Goal: Transaction & Acquisition: Purchase product/service

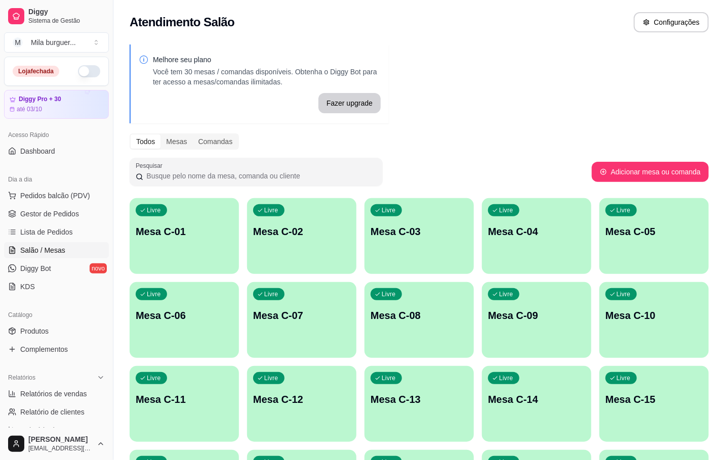
click at [507, 307] on div "Livre Mesa C-09" at bounding box center [536, 314] width 109 height 64
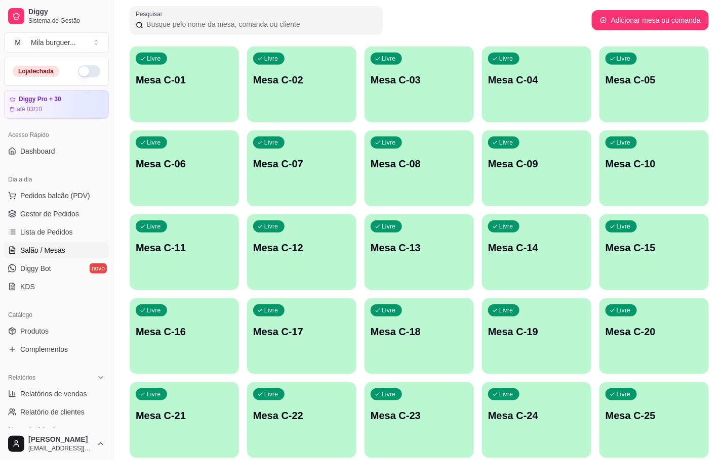
click at [269, 322] on div "Livre Mesa C-17" at bounding box center [301, 331] width 109 height 64
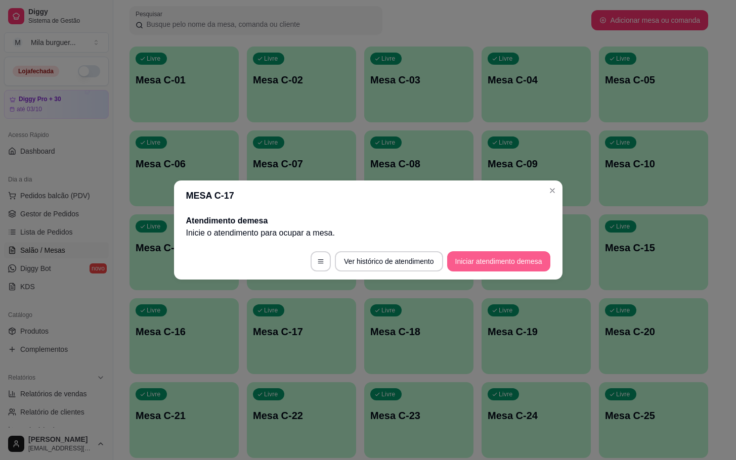
click at [495, 255] on button "Iniciar atendimento de mesa" at bounding box center [498, 261] width 103 height 20
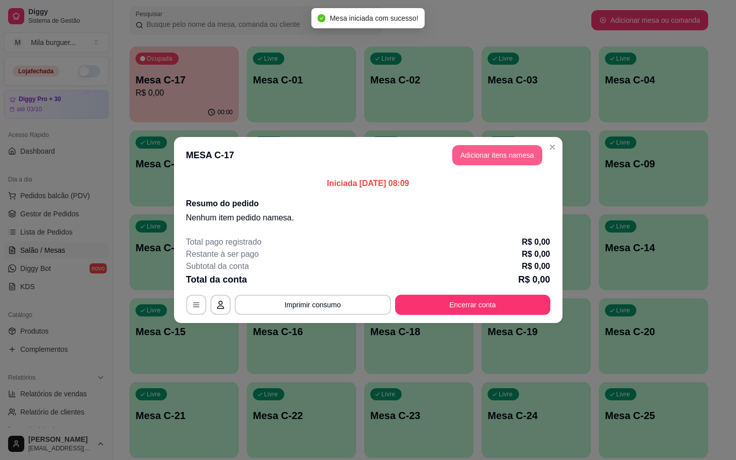
click at [467, 152] on button "Adicionar itens na mesa" at bounding box center [497, 155] width 90 height 20
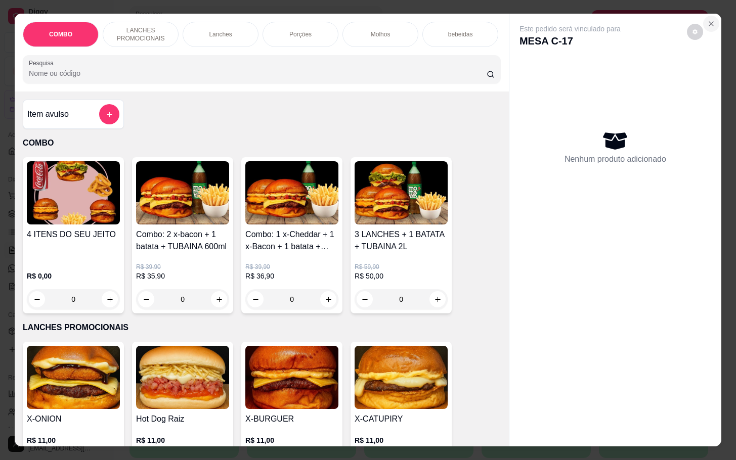
click at [709, 22] on icon "Close" at bounding box center [711, 24] width 4 height 4
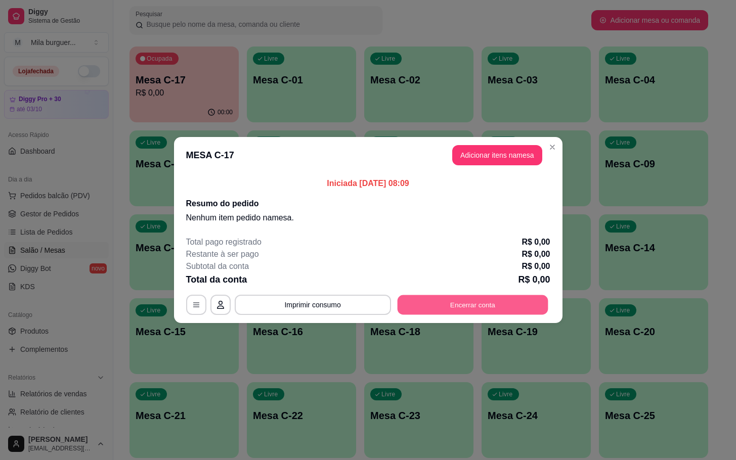
click at [503, 295] on button "Encerrar conta" at bounding box center [472, 305] width 151 height 20
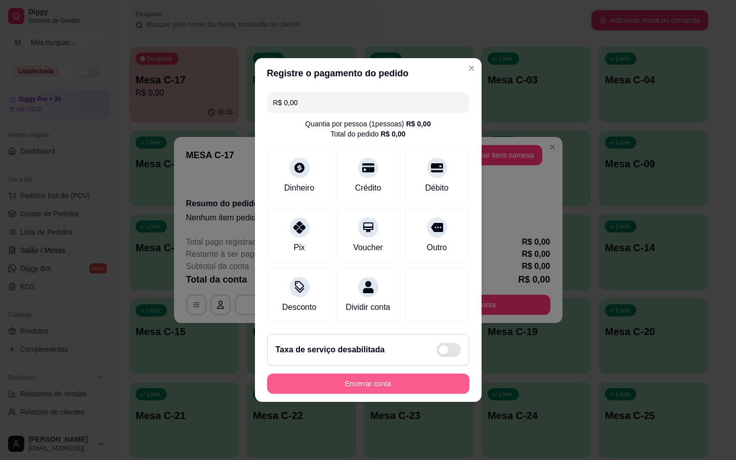
click at [391, 394] on button "Encerrar conta" at bounding box center [368, 384] width 202 height 20
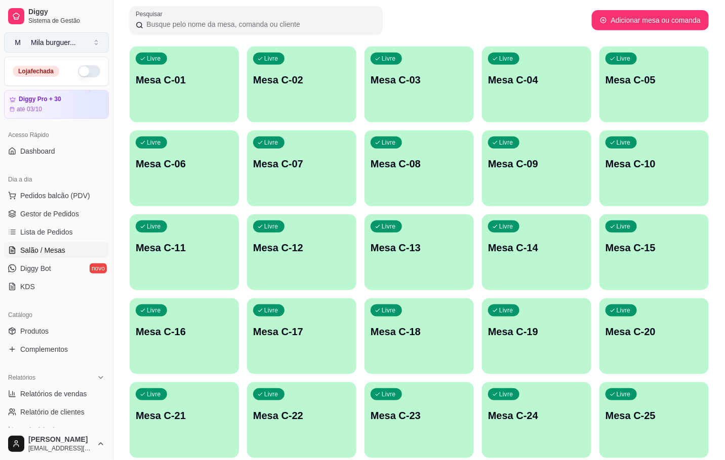
click at [79, 49] on button "M Mila burguer ..." at bounding box center [56, 42] width 105 height 20
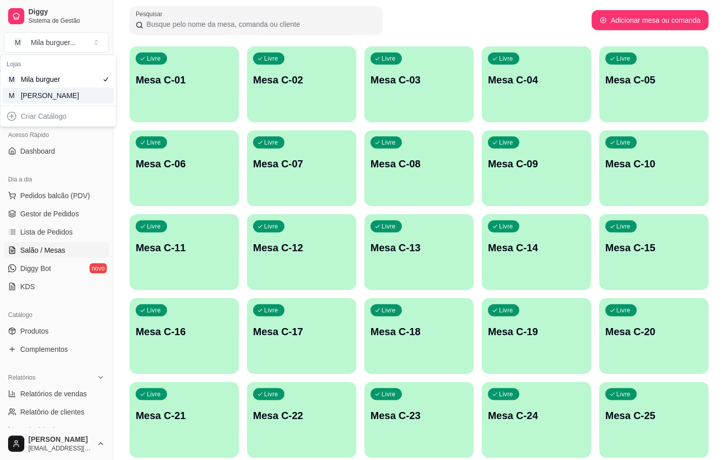
click at [82, 89] on div "M Mila Salgados" at bounding box center [58, 96] width 111 height 16
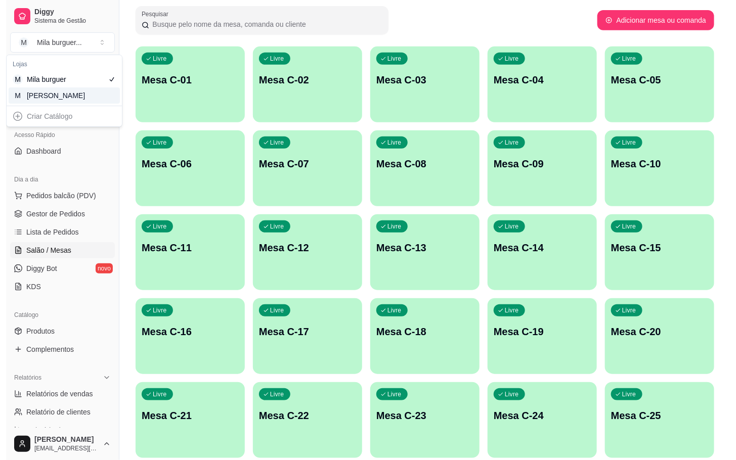
scroll to position [29, 0]
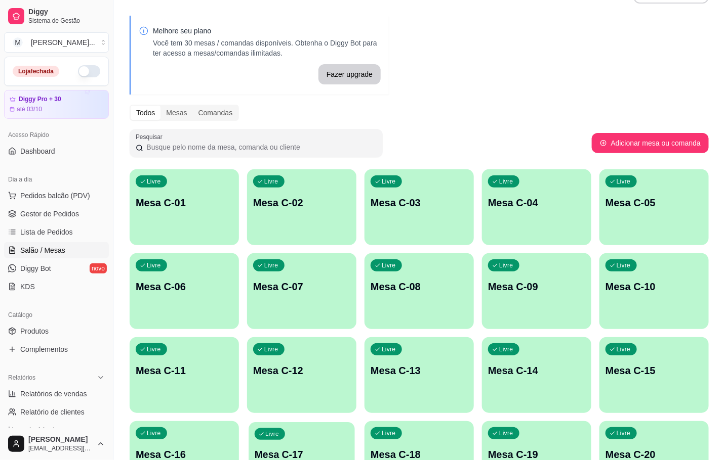
click at [313, 449] on p "Mesa C-17" at bounding box center [301, 455] width 94 height 14
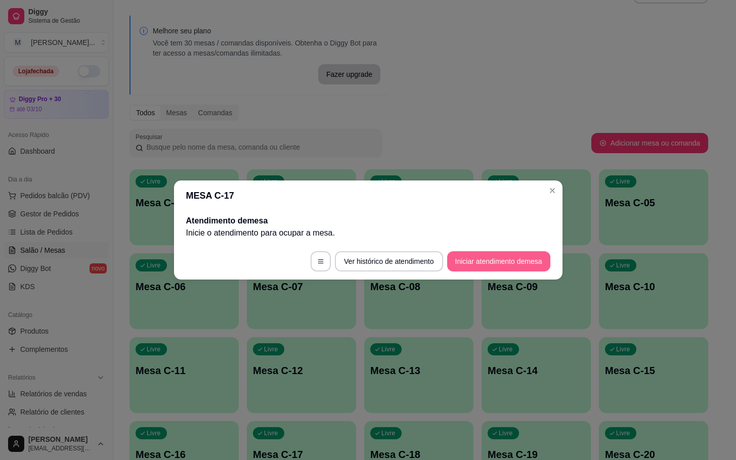
click at [505, 255] on button "Iniciar atendimento de mesa" at bounding box center [498, 261] width 103 height 20
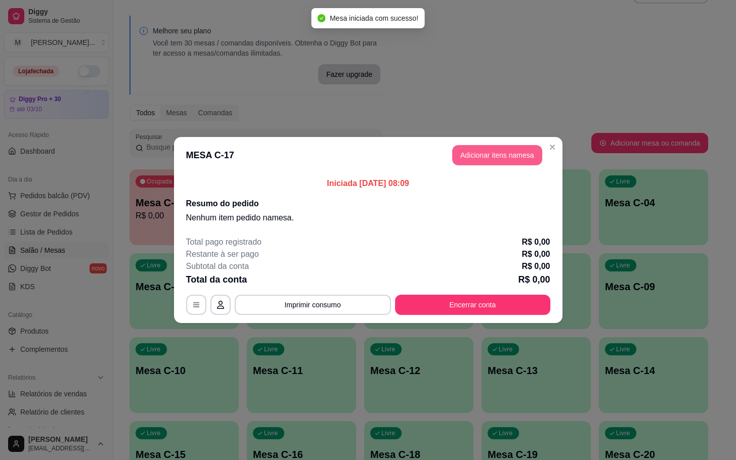
click at [488, 165] on button "Adicionar itens na mesa" at bounding box center [497, 155] width 90 height 20
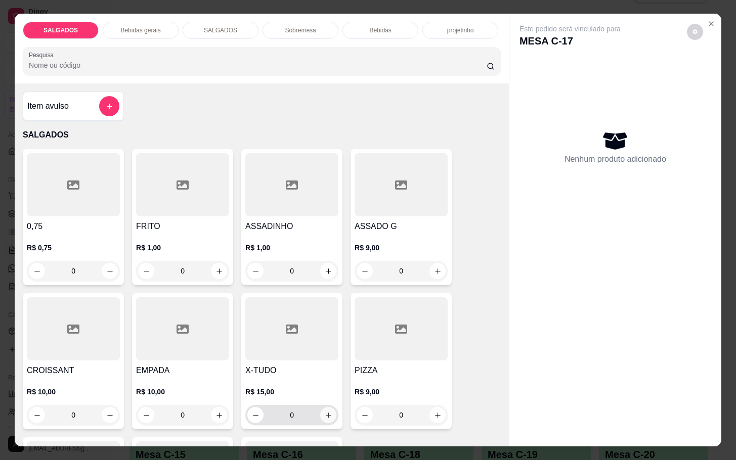
click at [325, 412] on icon "increase-product-quantity" at bounding box center [329, 416] width 8 height 8
type input "1"
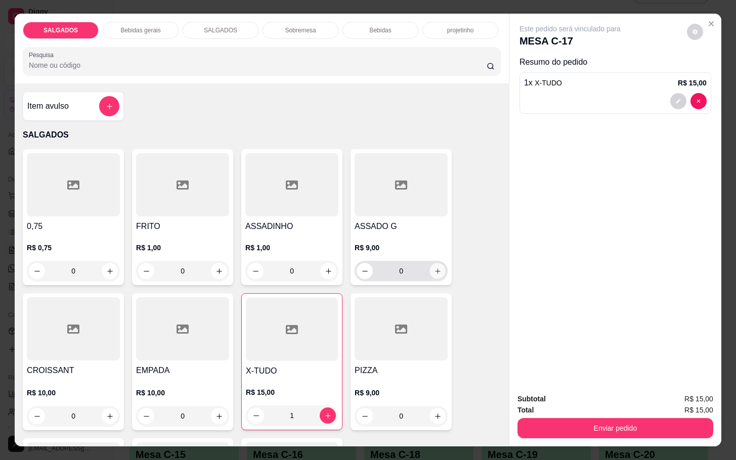
click at [434, 268] on icon "increase-product-quantity" at bounding box center [438, 272] width 8 height 8
type input "1"
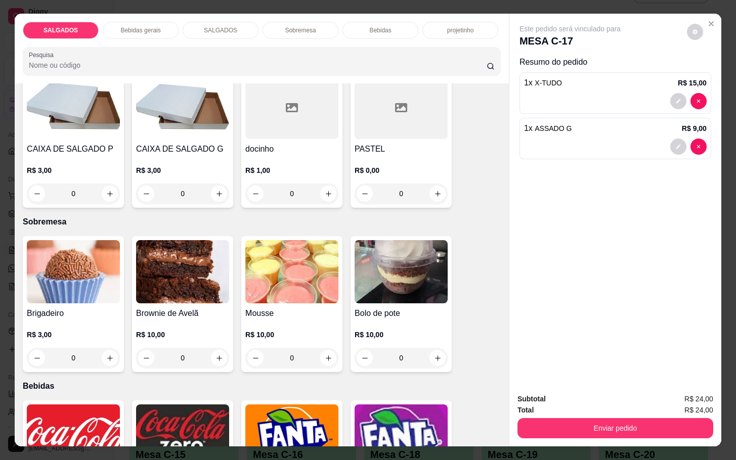
scroll to position [1670, 0]
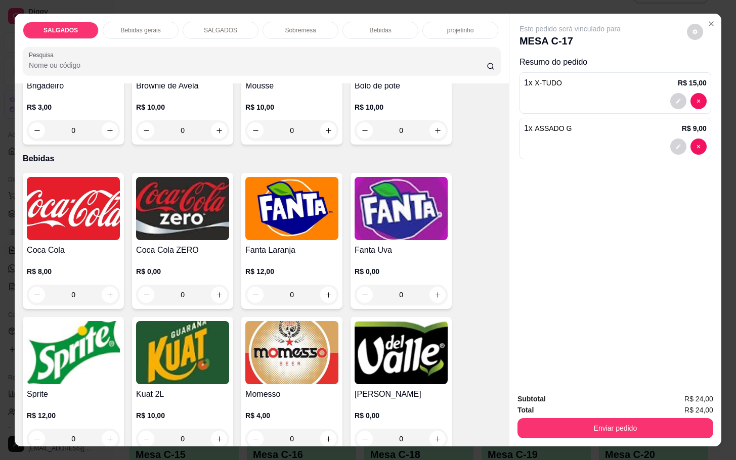
click at [62, 246] on h4 "Coca Cola" at bounding box center [73, 250] width 93 height 12
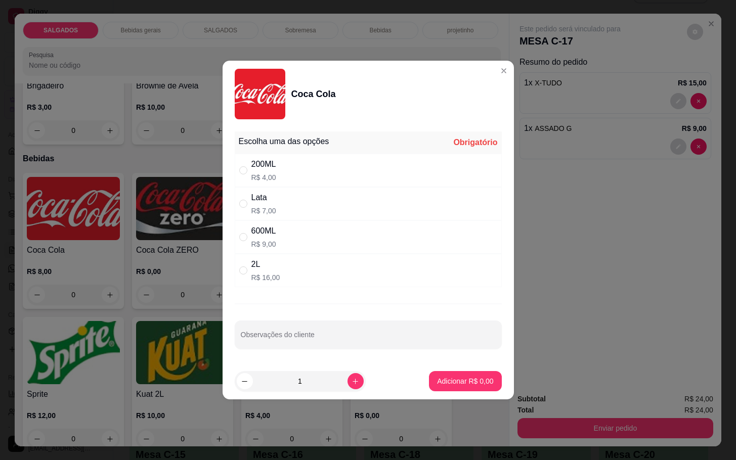
click at [266, 275] on p "R$ 16,00" at bounding box center [265, 278] width 29 height 10
radio input "true"
click at [444, 383] on p "Adicionar R$ 16,00" at bounding box center [463, 381] width 60 height 10
type input "1"
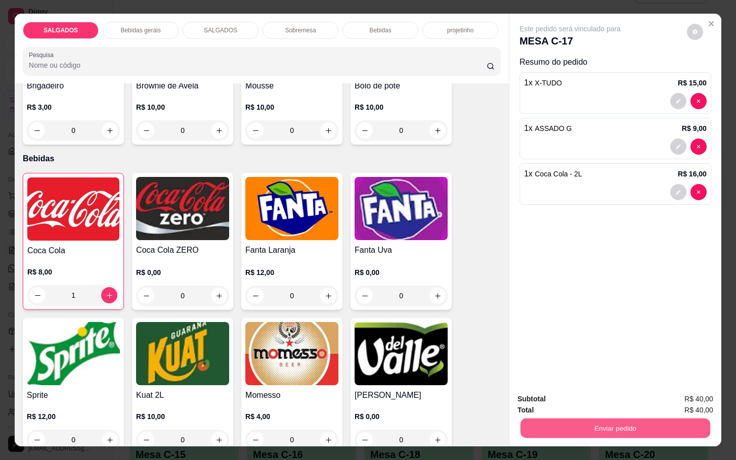
click at [621, 418] on button "Enviar pedido" at bounding box center [616, 428] width 190 height 20
click at [598, 425] on button "Enviar pedido" at bounding box center [616, 428] width 196 height 20
click at [683, 389] on button "Enviar pedido" at bounding box center [686, 398] width 56 height 19
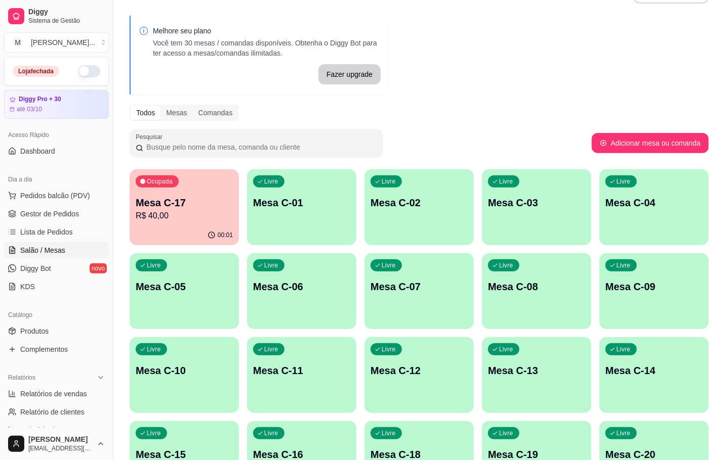
click at [421, 299] on div "Livre Mesa C-07" at bounding box center [418, 285] width 109 height 64
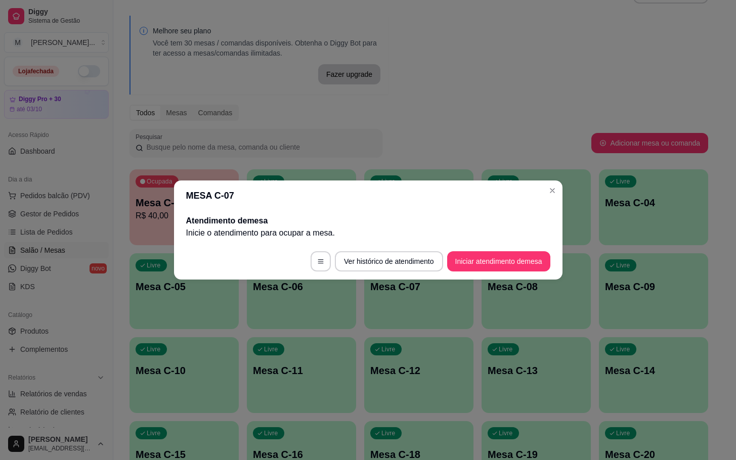
click at [521, 275] on footer "Ver histórico de atendimento Iniciar atendimento de mesa" at bounding box center [368, 261] width 389 height 36
click at [518, 274] on footer "Ver histórico de atendimento Iniciar atendimento de mesa" at bounding box center [368, 261] width 389 height 36
click at [518, 273] on footer "Ver histórico de atendimento Iniciar atendimento de mesa" at bounding box center [368, 261] width 389 height 36
click at [523, 269] on button "Iniciar atendimento de mesa" at bounding box center [498, 261] width 103 height 20
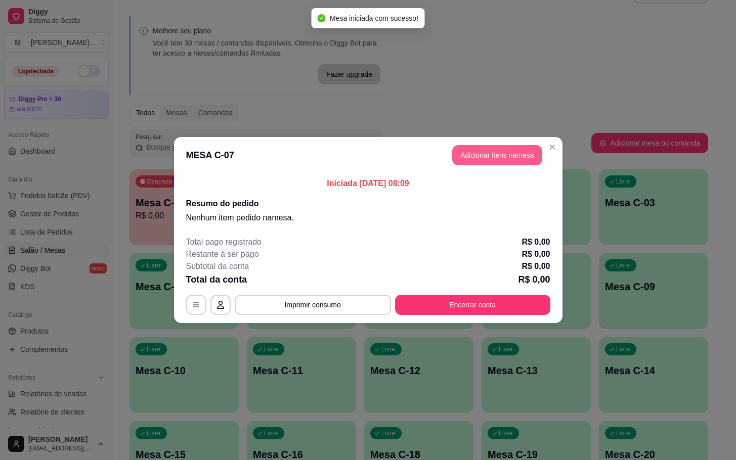
click at [530, 161] on button "Adicionar itens na mesa" at bounding box center [497, 155] width 90 height 20
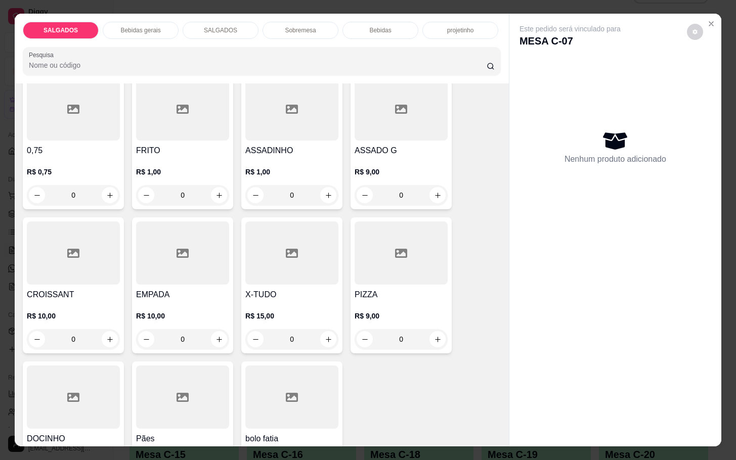
scroll to position [152, 0]
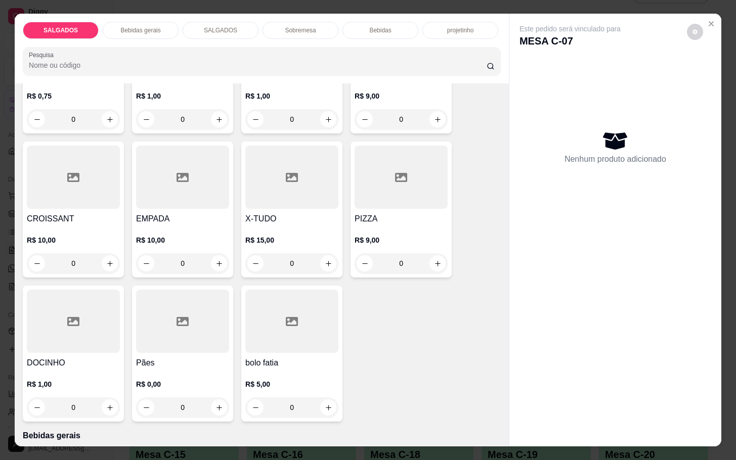
click at [156, 322] on div at bounding box center [182, 321] width 93 height 63
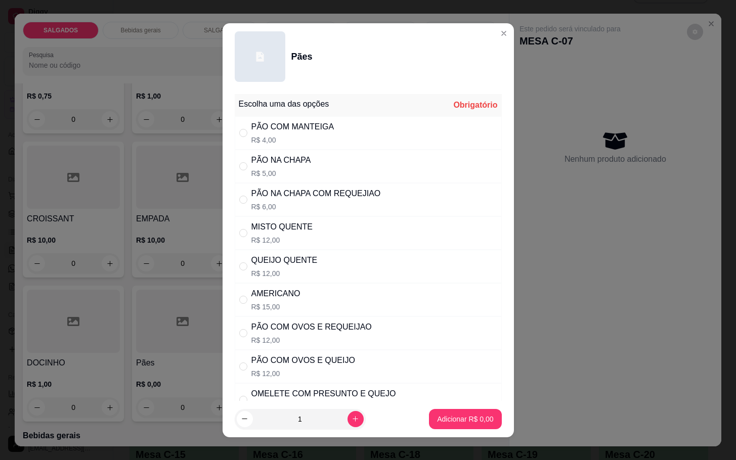
click at [338, 235] on div "MISTO QUENTE R$ 12,00" at bounding box center [368, 233] width 267 height 33
radio input "true"
click at [442, 416] on p "Adicionar R$ 12,00" at bounding box center [463, 419] width 60 height 10
type input "1"
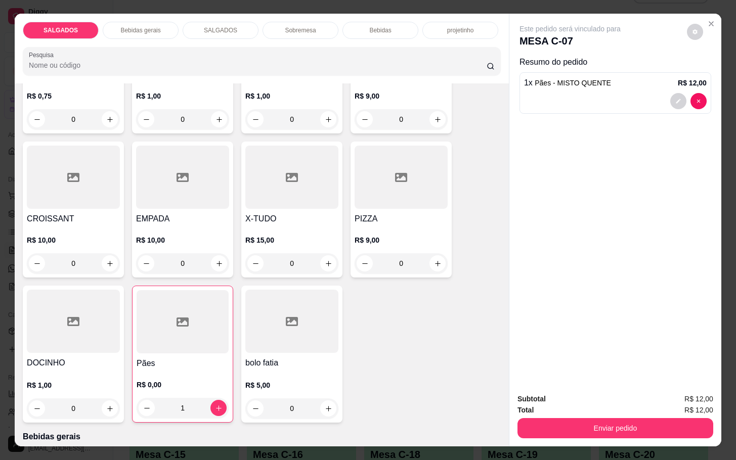
click at [143, 28] on p "Bebidas gerais" at bounding box center [140, 30] width 40 height 8
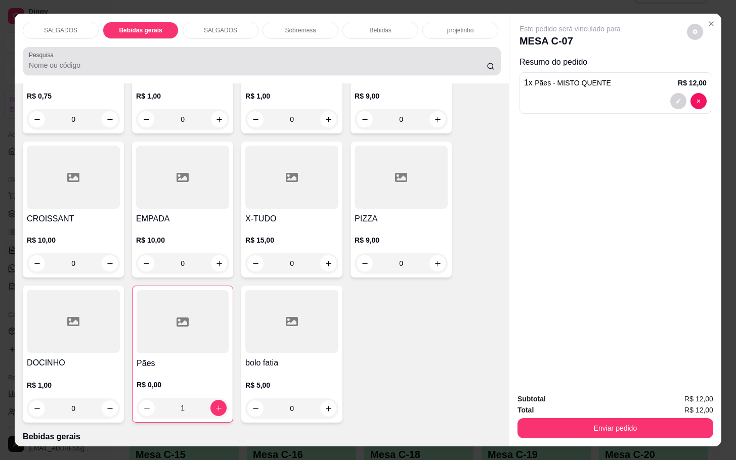
scroll to position [24, 0]
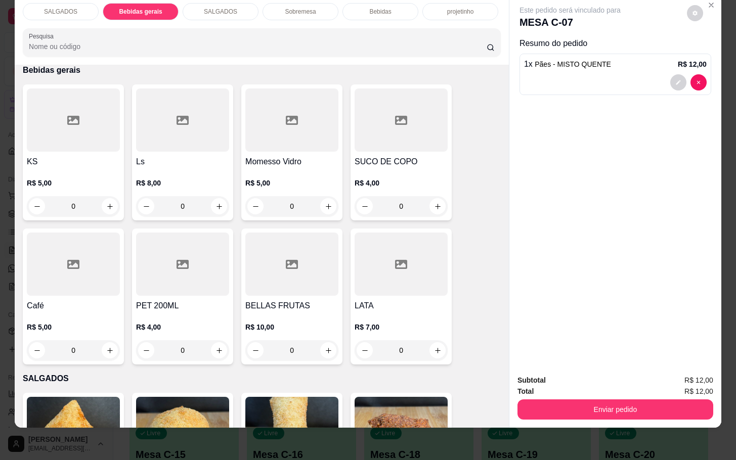
click at [61, 279] on div at bounding box center [73, 264] width 93 height 63
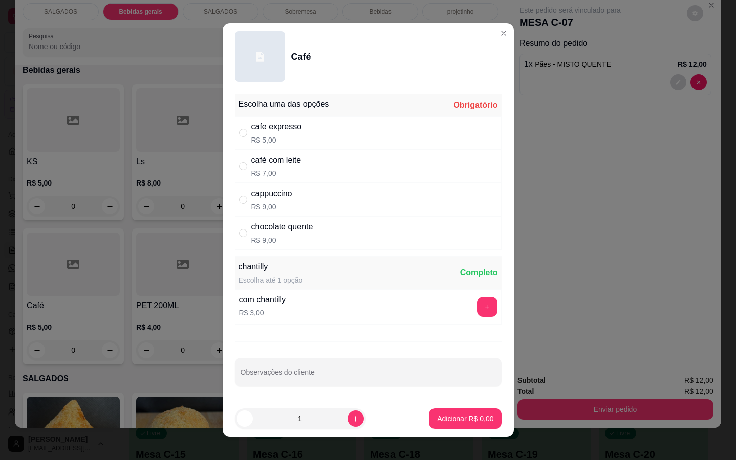
click at [313, 157] on div "café com leite R$ 7,00" at bounding box center [368, 166] width 267 height 33
radio input "true"
click at [432, 413] on button "Adicionar R$ 7,00" at bounding box center [465, 419] width 70 height 20
type input "1"
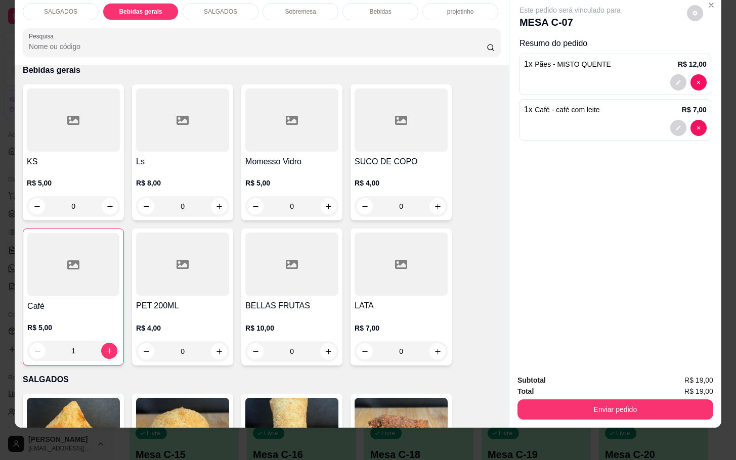
click at [50, 8] on p "SALGADOS" at bounding box center [60, 12] width 33 height 8
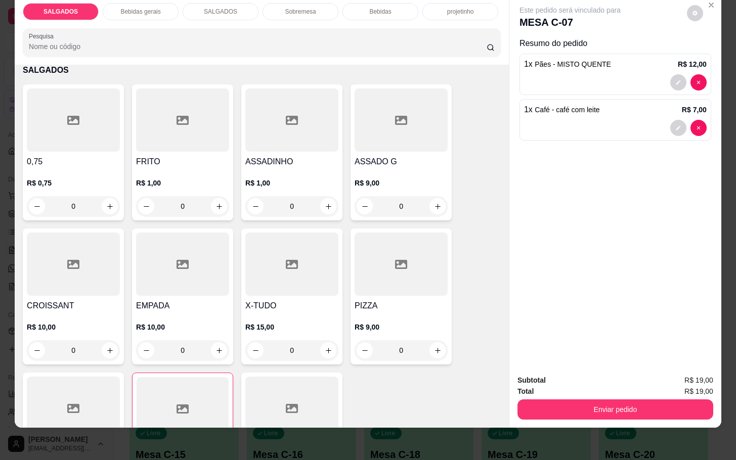
click at [181, 124] on div at bounding box center [182, 120] width 93 height 63
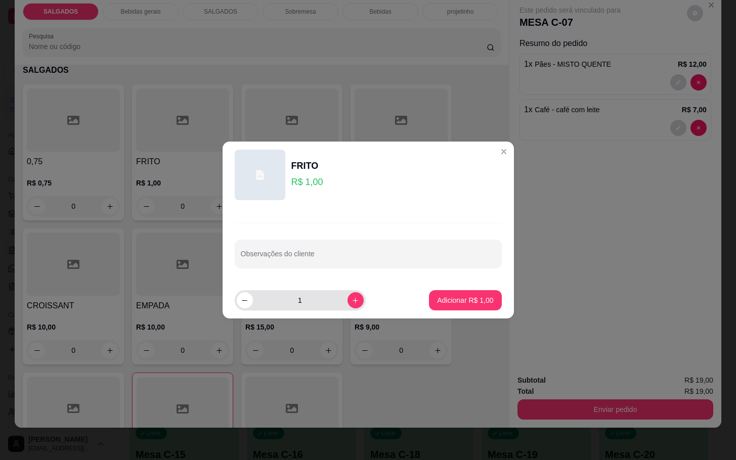
click at [346, 310] on div "1" at bounding box center [300, 300] width 127 height 20
click at [352, 303] on icon "increase-product-quantity" at bounding box center [356, 301] width 8 height 8
type input "2"
click at [467, 285] on footer "2 Adicionar R$ 2,00" at bounding box center [368, 300] width 291 height 36
click at [471, 301] on p "Adicionar R$ 2,00" at bounding box center [465, 300] width 56 height 10
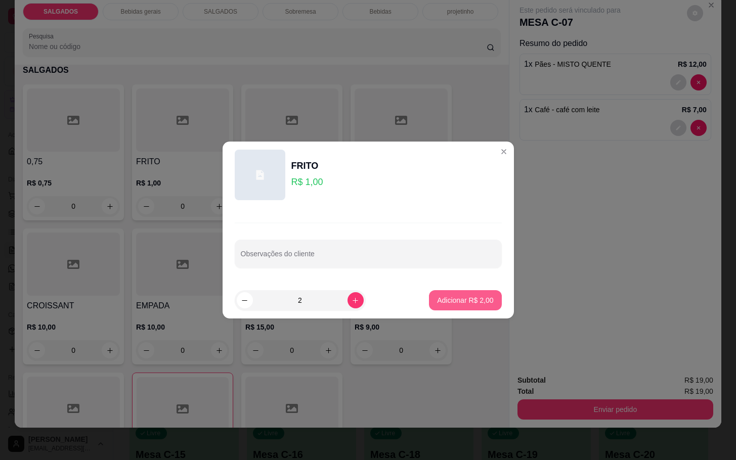
type input "2"
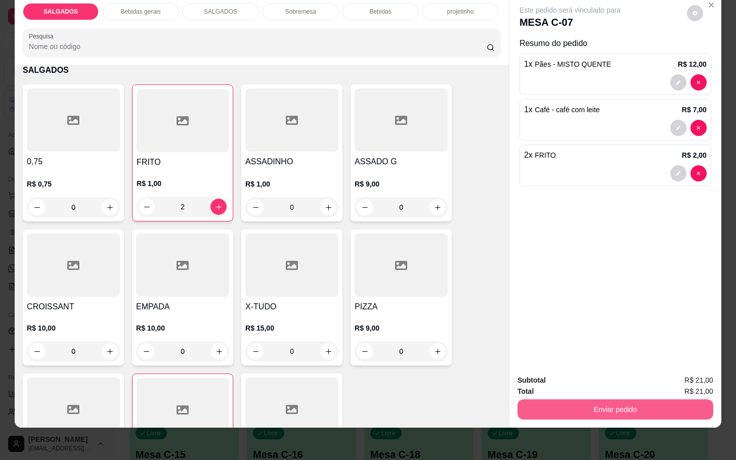
click at [609, 400] on button "Enviar pedido" at bounding box center [616, 410] width 196 height 20
click at [680, 368] on button "Enviar pedido" at bounding box center [686, 373] width 56 height 19
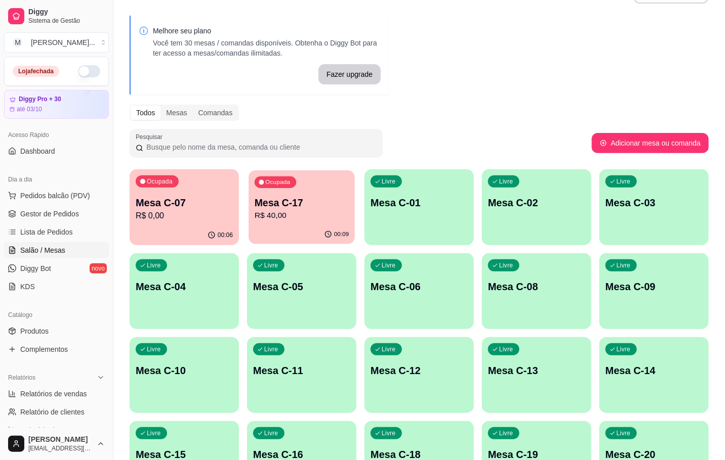
click at [316, 243] on div "00:09" at bounding box center [301, 234] width 106 height 19
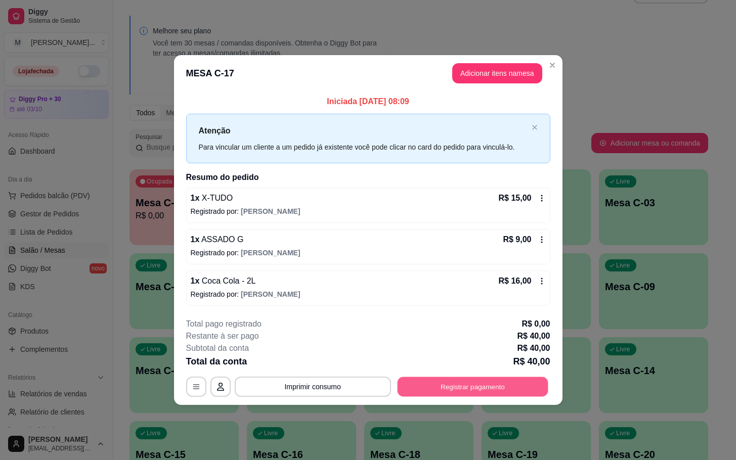
click at [495, 394] on button "Registrar pagamento" at bounding box center [472, 387] width 151 height 20
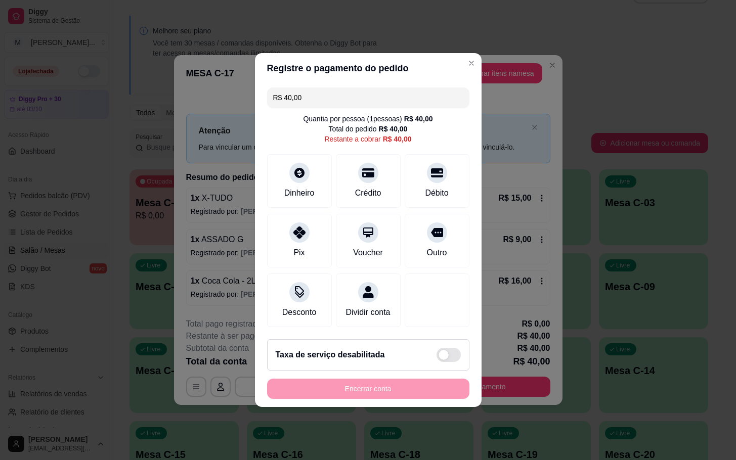
drag, startPoint x: 308, startPoint y: 99, endPoint x: 247, endPoint y: 105, distance: 61.0
click at [247, 105] on div "Registre o pagamento do pedido R$ 40,00 Quantia por pessoa ( 1 pessoas) R$ 40,0…" at bounding box center [368, 230] width 736 height 460
click at [434, 190] on div "Débito" at bounding box center [437, 192] width 26 height 13
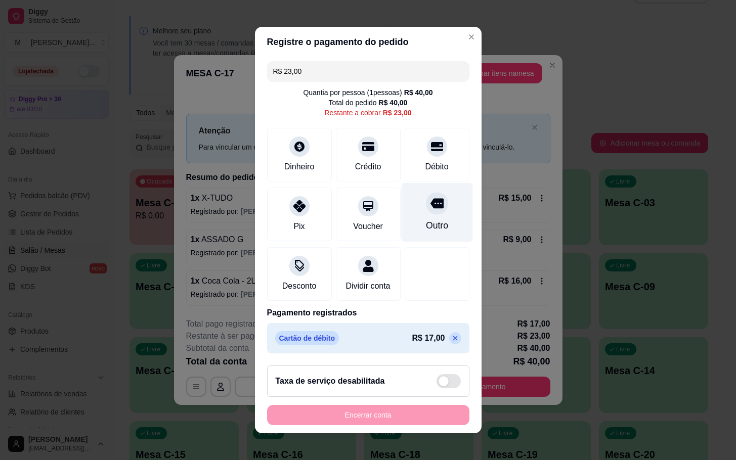
click at [401, 220] on div "Outro" at bounding box center [436, 212] width 71 height 59
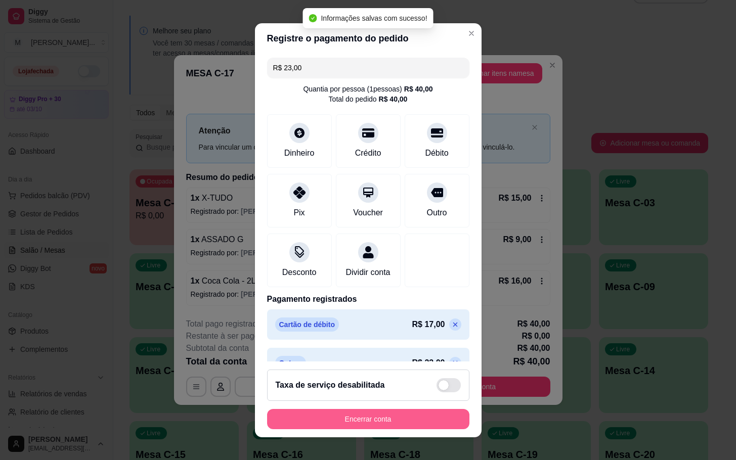
type input "R$ 0,00"
click at [324, 421] on button "Encerrar conta" at bounding box center [368, 419] width 202 height 20
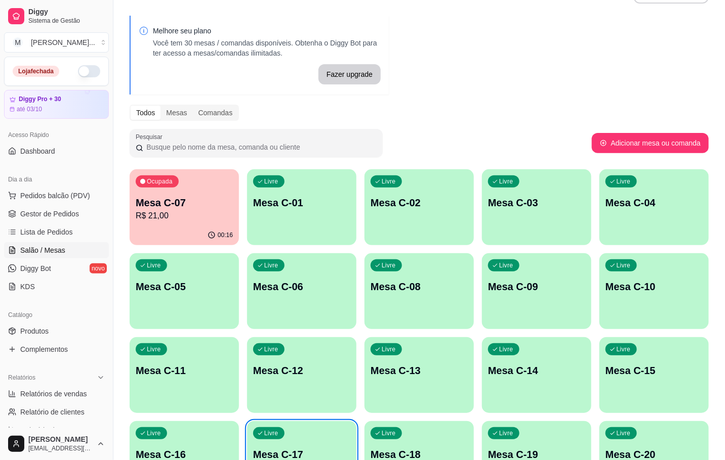
click at [187, 231] on div "00:16" at bounding box center [184, 236] width 109 height 20
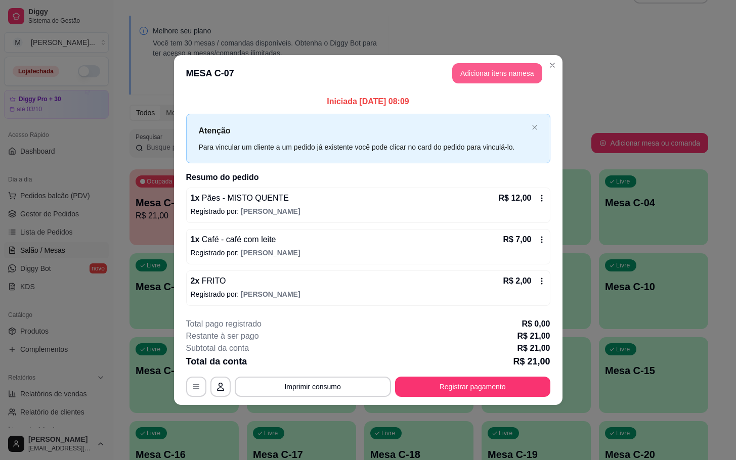
click at [499, 71] on button "Adicionar itens na mesa" at bounding box center [497, 73] width 90 height 20
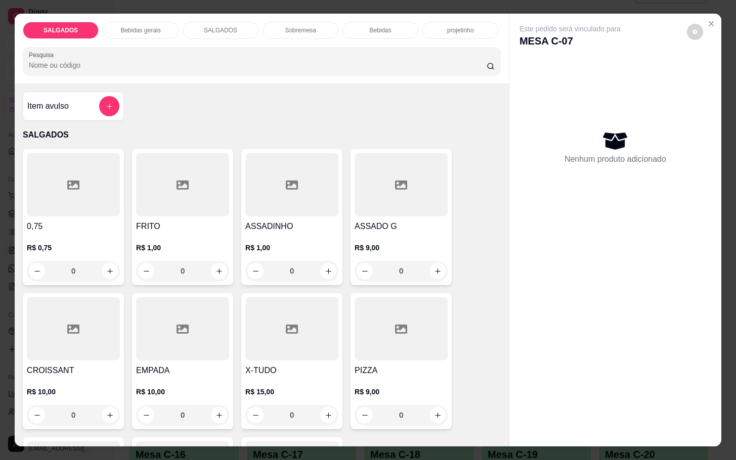
click at [141, 28] on p "Bebidas gerais" at bounding box center [140, 30] width 40 height 8
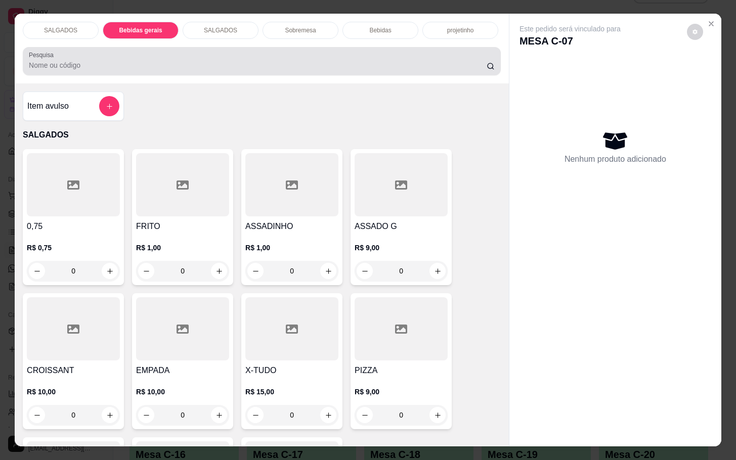
scroll to position [24, 0]
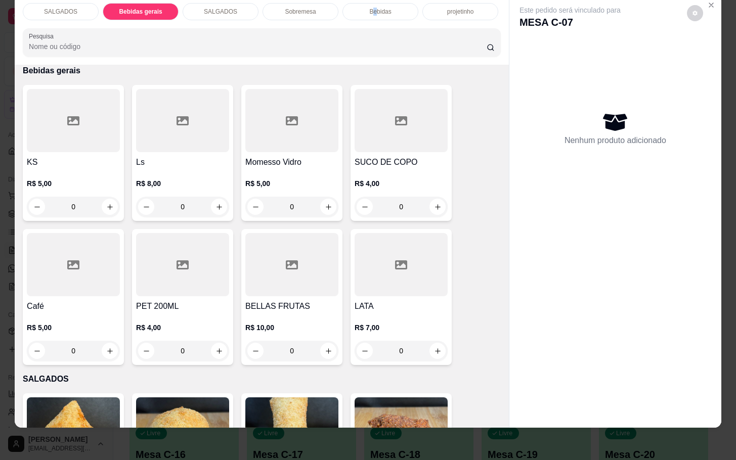
drag, startPoint x: 369, startPoint y: 5, endPoint x: 369, endPoint y: 11, distance: 6.6
click at [369, 5] on div "SALGADOS Bebidas gerais SALGADOS Sobremesa Bebidas projetinho Pesquisa Item avu…" at bounding box center [368, 230] width 736 height 460
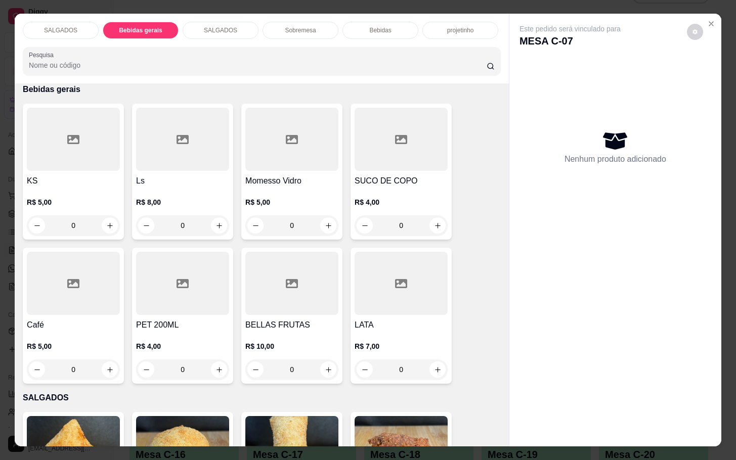
click at [381, 35] on div "SALGADOS Bebidas gerais SALGADOS Sobremesa Bebidas projetinho Pesquisa" at bounding box center [262, 49] width 494 height 70
click at [386, 29] on div "Bebidas" at bounding box center [381, 30] width 76 height 17
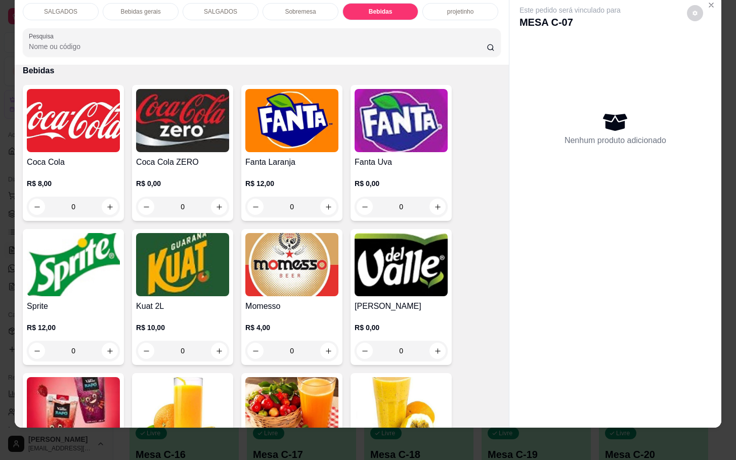
click at [399, 386] on img at bounding box center [401, 408] width 93 height 63
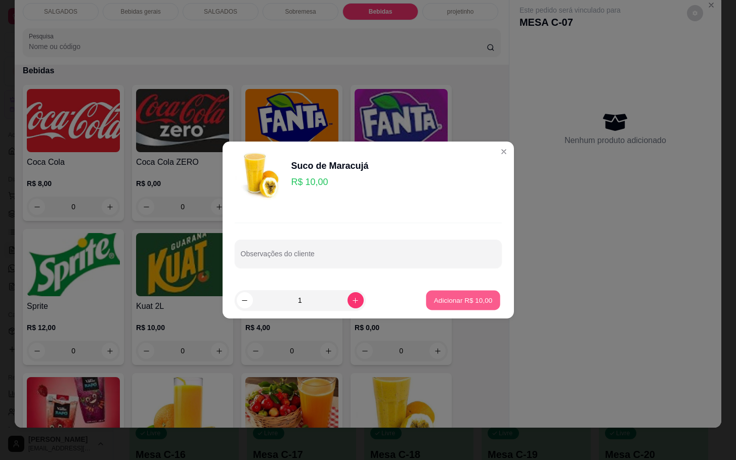
click at [486, 296] on button "Adicionar R$ 10,00" at bounding box center [464, 301] width 74 height 20
type input "1"
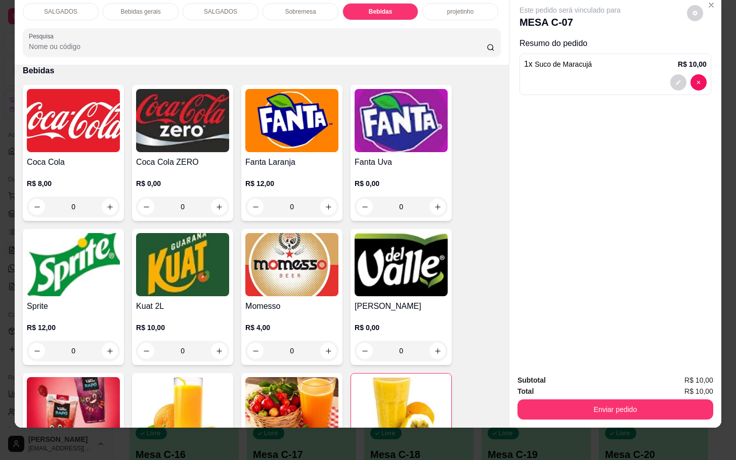
click at [587, 397] on div "Enviar pedido" at bounding box center [616, 408] width 196 height 23
click at [583, 410] on div "Subtotal R$ 10,00 Total R$ 10,00 Enviar pedido" at bounding box center [615, 397] width 212 height 61
click at [571, 401] on button "Enviar pedido" at bounding box center [616, 410] width 190 height 20
click at [679, 368] on button "Enviar pedido" at bounding box center [685, 373] width 57 height 19
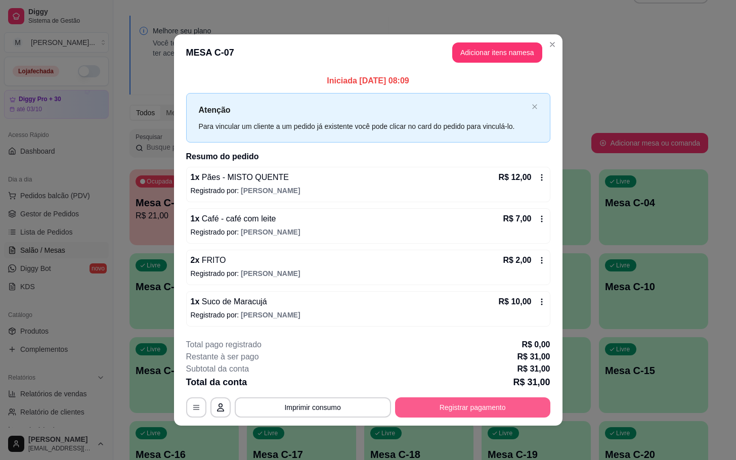
click at [518, 413] on button "Registrar pagamento" at bounding box center [472, 408] width 155 height 20
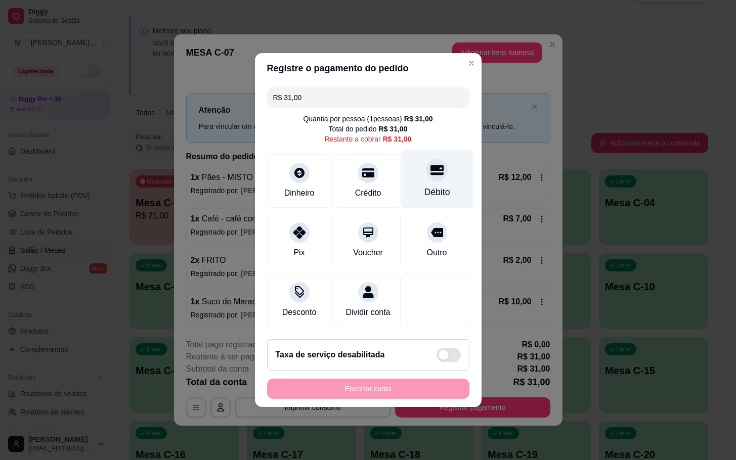
click at [433, 168] on icon at bounding box center [436, 169] width 13 height 13
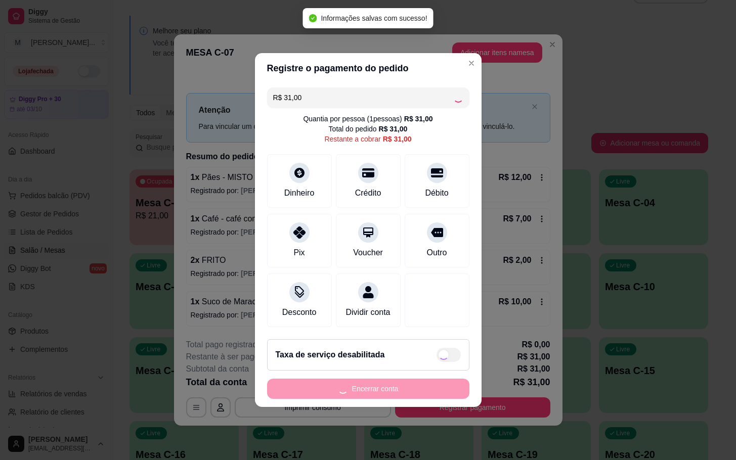
type input "R$ 0,00"
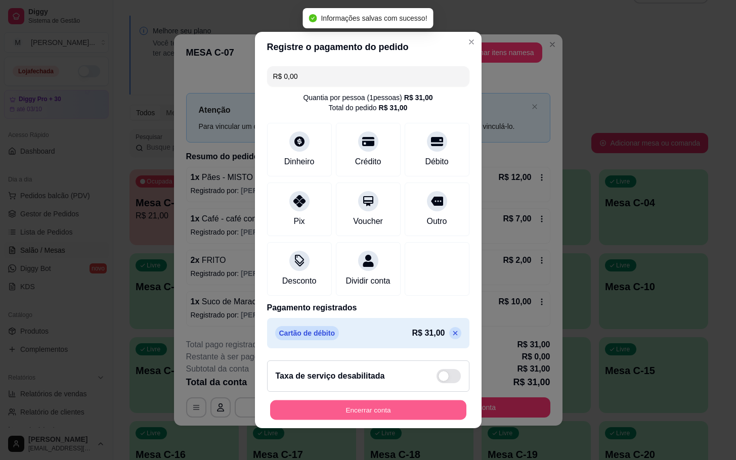
click at [427, 407] on div "Encerrar conta" at bounding box center [368, 410] width 202 height 20
click at [307, 420] on button "Encerrar conta" at bounding box center [368, 410] width 202 height 20
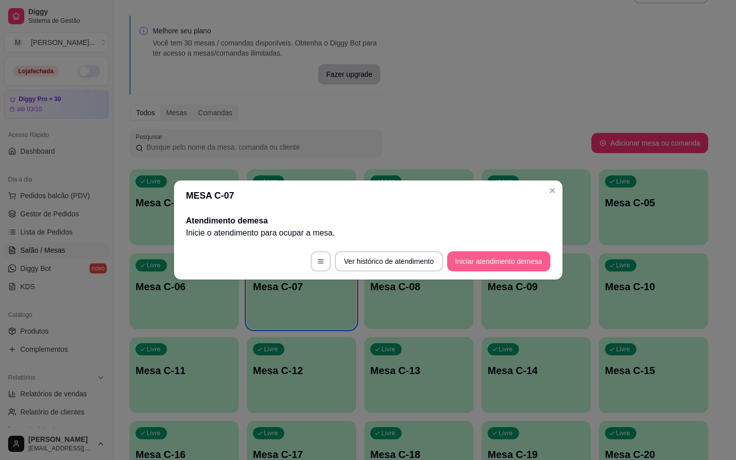
click at [534, 269] on button "Iniciar atendimento de mesa" at bounding box center [498, 261] width 103 height 20
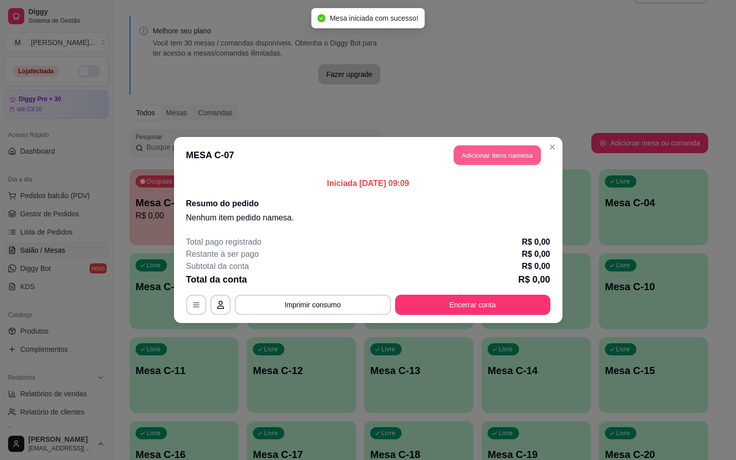
click at [495, 145] on header "MESA C-07 Adicionar itens na mesa" at bounding box center [368, 155] width 389 height 36
click at [507, 157] on button "Adicionar itens na mesa" at bounding box center [497, 155] width 90 height 20
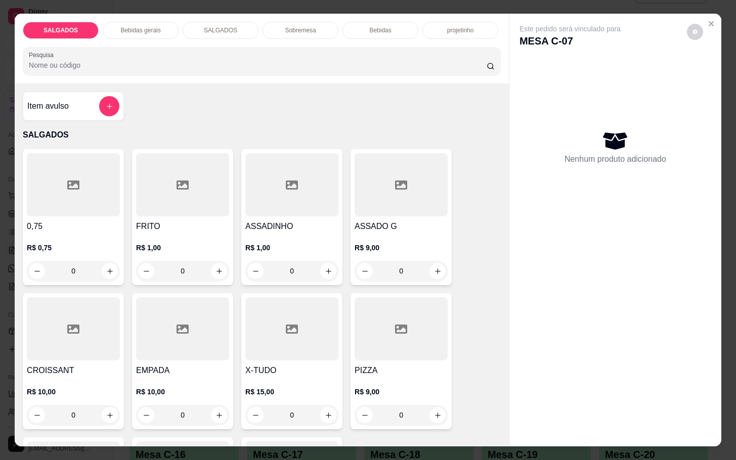
click at [175, 190] on div at bounding box center [182, 184] width 93 height 63
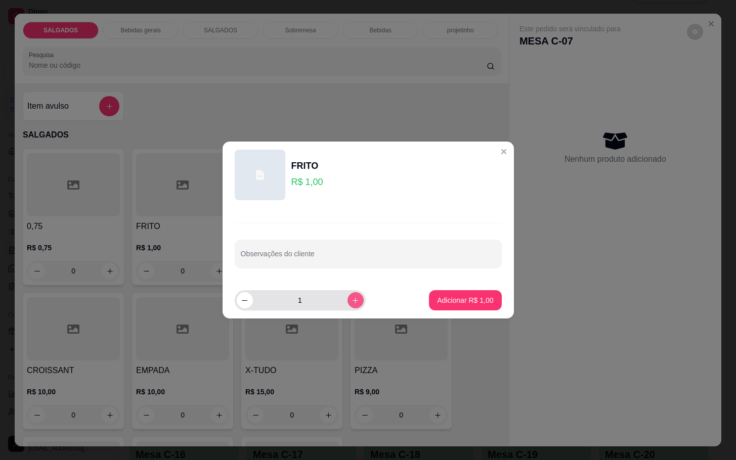
click at [352, 304] on icon "increase-product-quantity" at bounding box center [356, 301] width 8 height 8
type input "4"
click at [439, 295] on p "Adicionar R$ 4,00" at bounding box center [465, 300] width 56 height 10
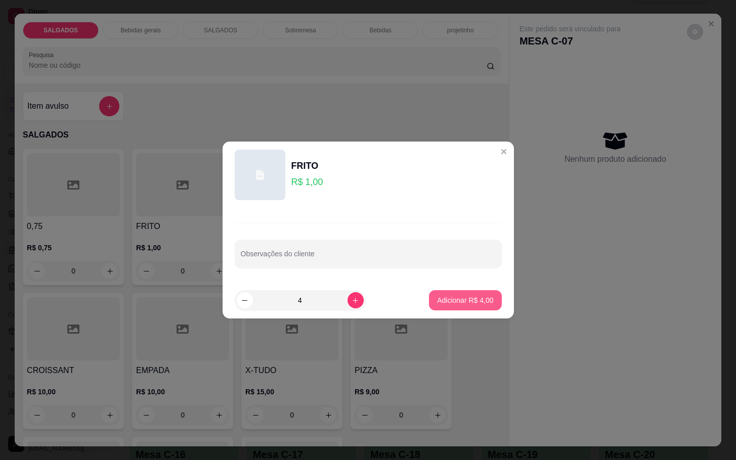
type input "4"
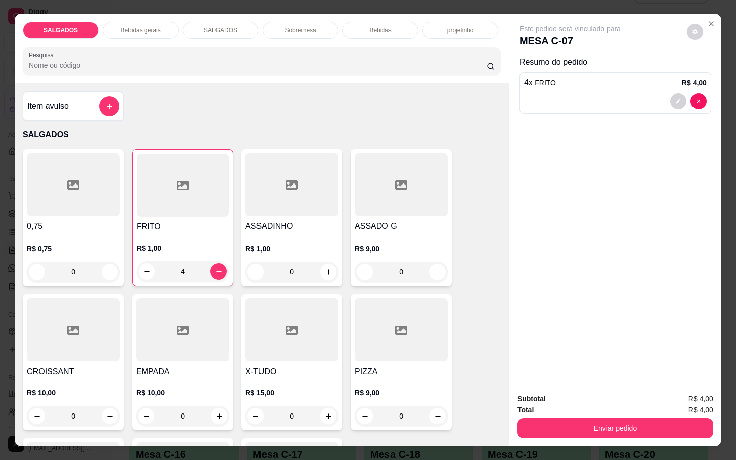
click at [123, 22] on div "Bebidas gerais" at bounding box center [141, 30] width 76 height 17
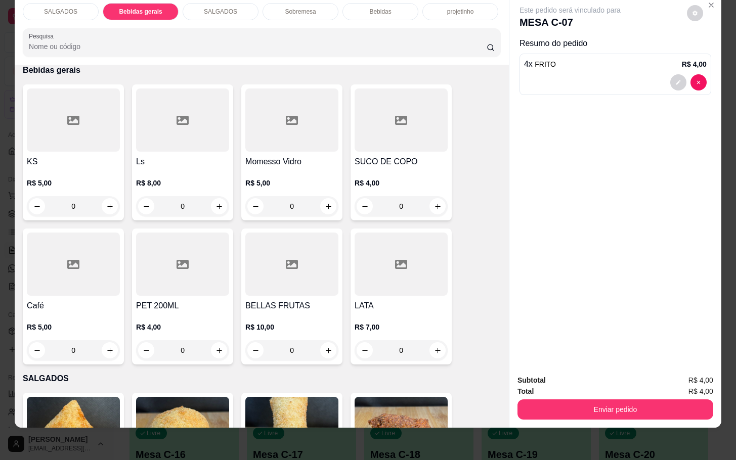
click at [104, 244] on div at bounding box center [73, 264] width 93 height 63
click at [280, 132] on div "cafe expresso" at bounding box center [276, 127] width 51 height 12
radio input "true"
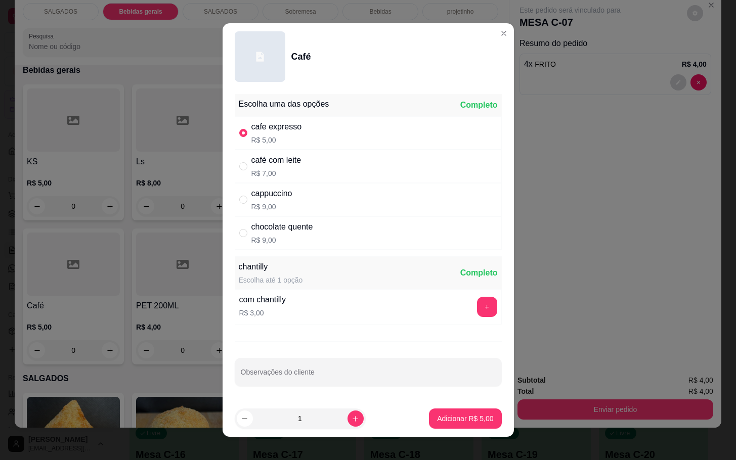
drag, startPoint x: 465, startPoint y: 431, endPoint x: 460, endPoint y: 429, distance: 5.2
click at [465, 431] on footer "1 Adicionar R$ 5,00" at bounding box center [368, 419] width 291 height 36
click at [453, 410] on button "Adicionar R$ 5,00" at bounding box center [465, 419] width 70 height 20
type input "1"
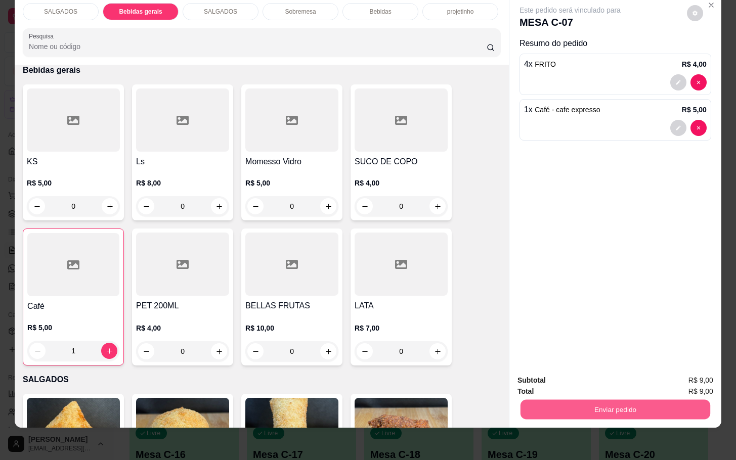
click at [566, 404] on button "Enviar pedido" at bounding box center [616, 410] width 190 height 20
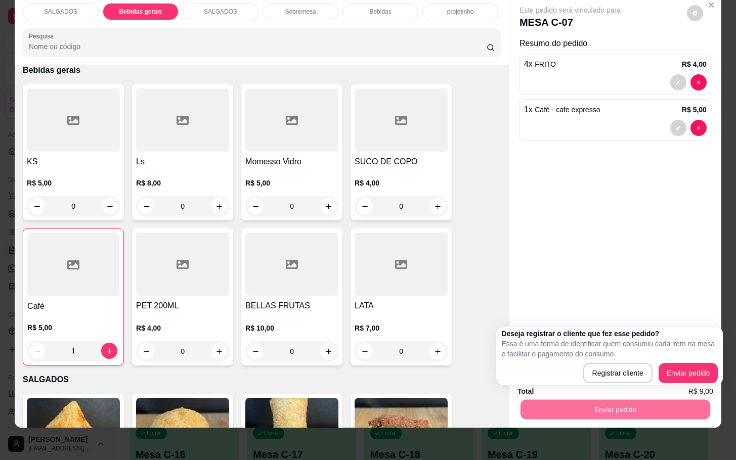
drag, startPoint x: 690, startPoint y: 361, endPoint x: 691, endPoint y: 372, distance: 11.2
click at [691, 366] on div "Deseja registrar o cliente que fez esse pedido? Essa é uma forma de identificar…" at bounding box center [609, 356] width 217 height 55
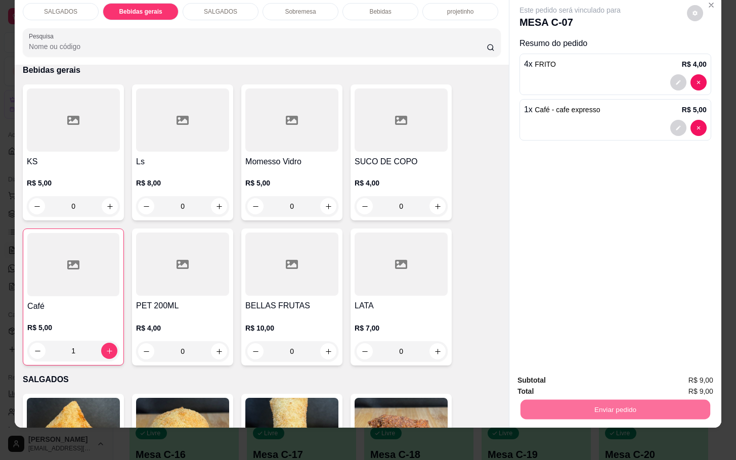
click at [694, 373] on button "Enviar pedido" at bounding box center [685, 373] width 57 height 19
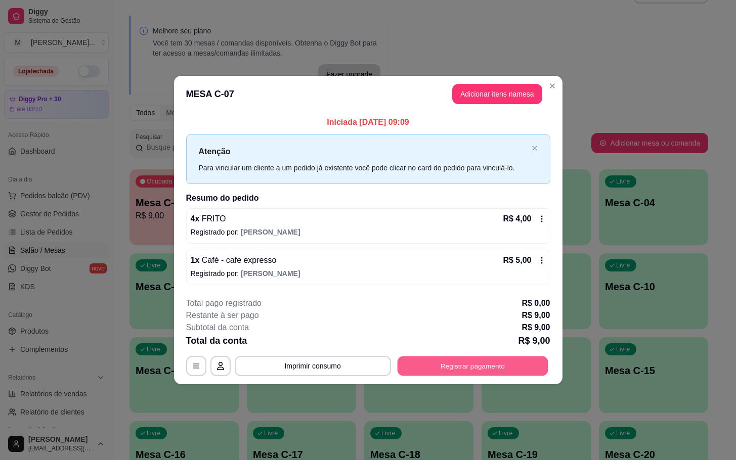
click at [478, 372] on button "Registrar pagamento" at bounding box center [472, 366] width 151 height 20
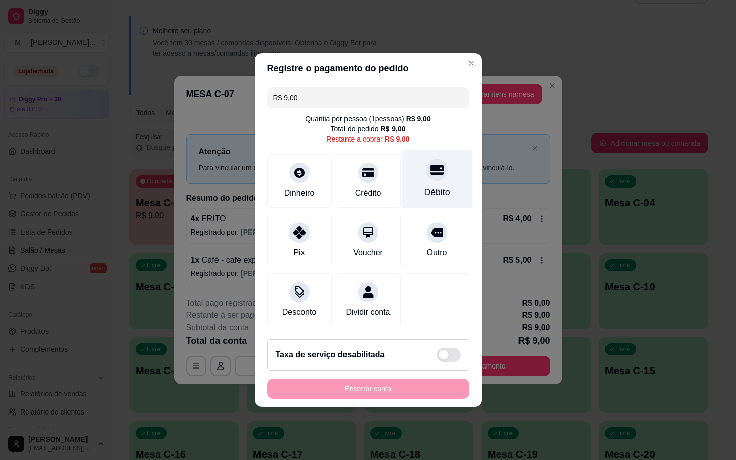
click at [441, 156] on div "Débito" at bounding box center [436, 179] width 71 height 59
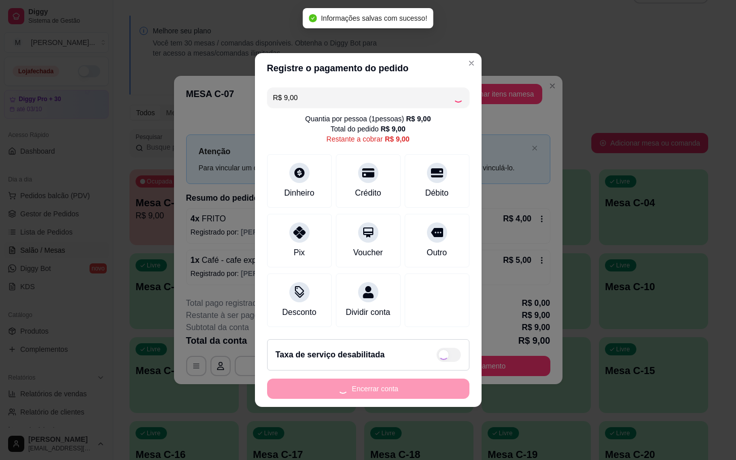
type input "R$ 0,00"
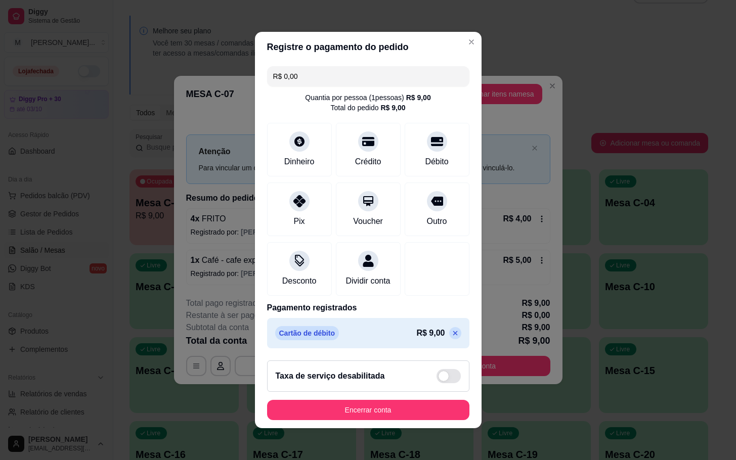
click at [392, 429] on footer "Taxa de serviço desabilitada Encerrar conta" at bounding box center [368, 391] width 227 height 76
click at [393, 416] on button "Encerrar conta" at bounding box center [368, 411] width 196 height 20
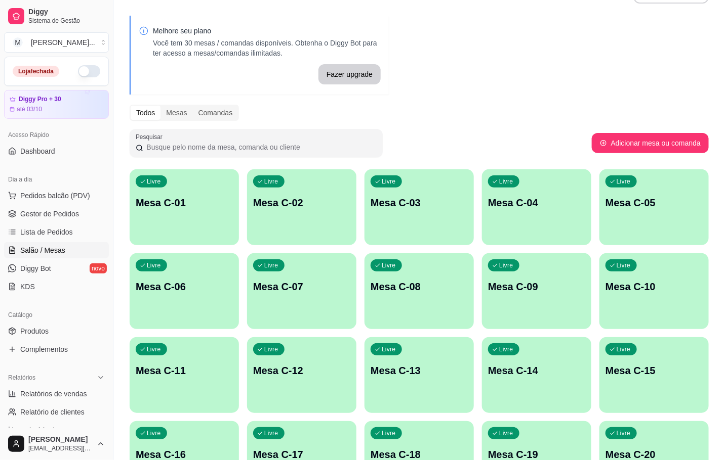
click at [331, 305] on div "Livre Mesa C-07" at bounding box center [301, 285] width 109 height 64
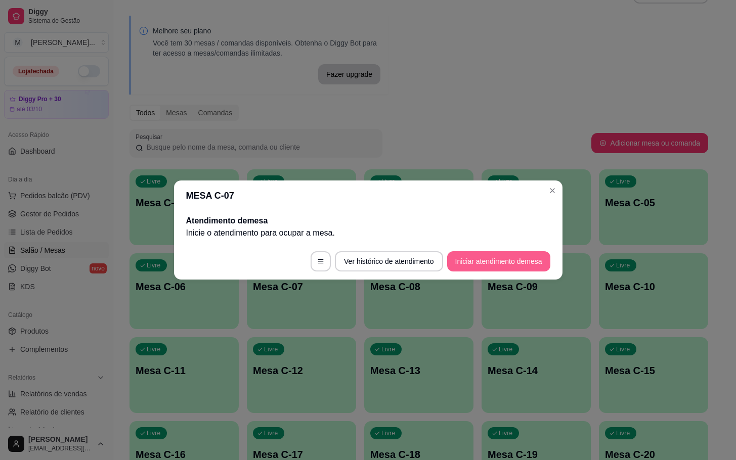
click at [530, 252] on button "Iniciar atendimento de mesa" at bounding box center [498, 261] width 103 height 20
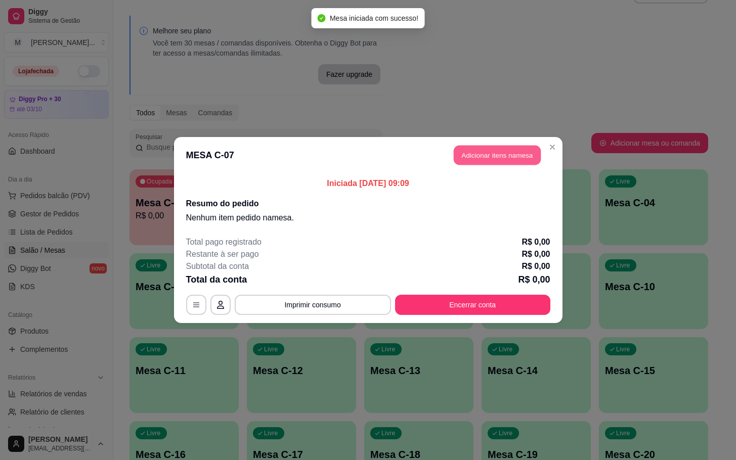
click at [454, 162] on button "Adicionar itens na mesa" at bounding box center [497, 156] width 87 height 20
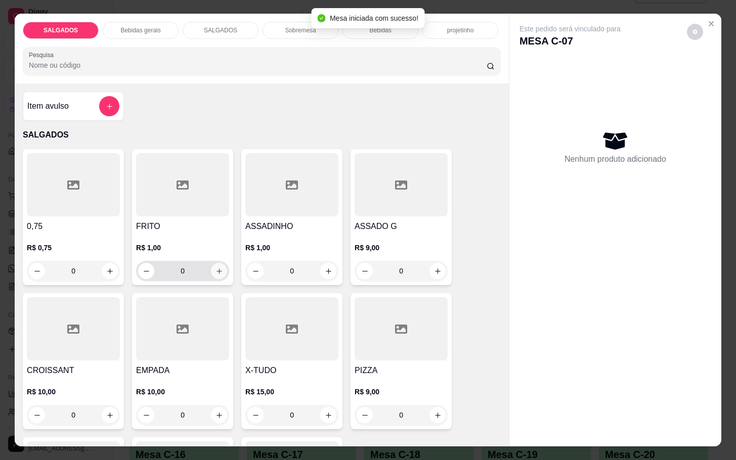
click at [213, 263] on button "increase-product-quantity" at bounding box center [219, 271] width 16 height 16
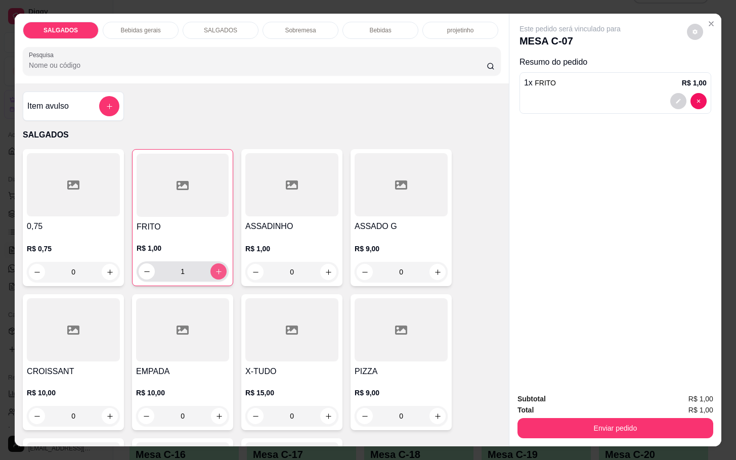
click at [213, 264] on button "increase-product-quantity" at bounding box center [218, 272] width 16 height 16
click at [213, 264] on button "increase-product-quantity" at bounding box center [219, 272] width 16 height 16
click at [213, 264] on button "increase-product-quantity" at bounding box center [218, 272] width 16 height 16
click at [215, 268] on icon "increase-product-quantity" at bounding box center [219, 272] width 8 height 8
type input "5"
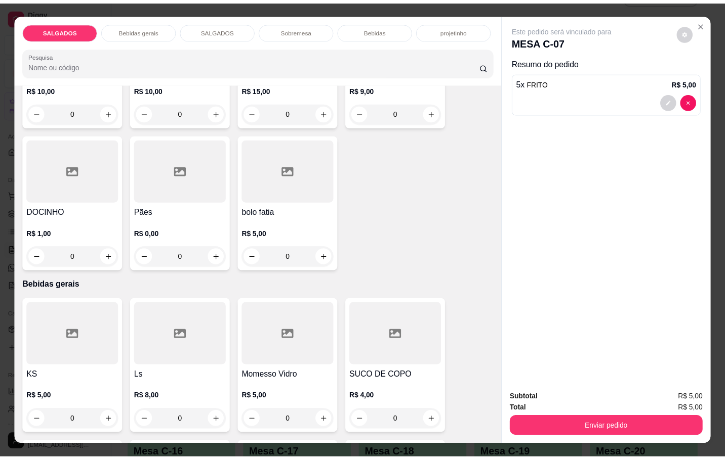
scroll to position [379, 0]
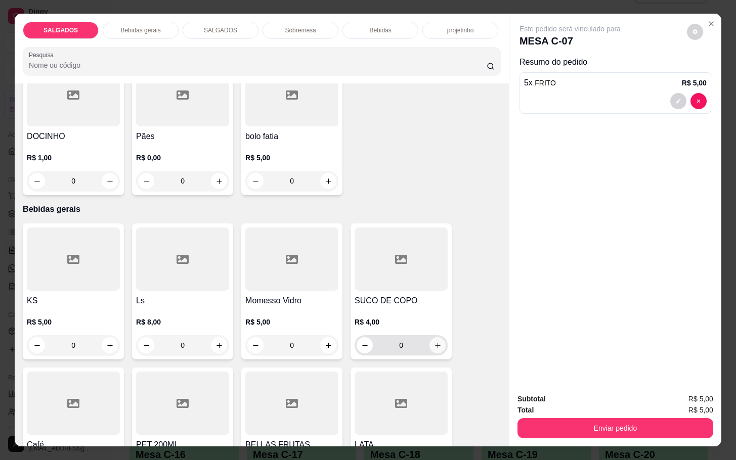
click at [434, 342] on icon "increase-product-quantity" at bounding box center [438, 346] width 8 height 8
type input "1"
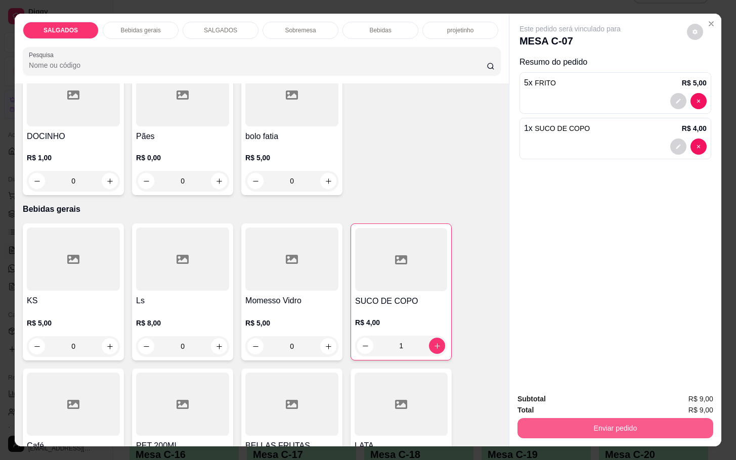
click at [561, 423] on button "Enviar pedido" at bounding box center [616, 428] width 196 height 20
click at [665, 393] on button "Enviar pedido" at bounding box center [685, 398] width 57 height 19
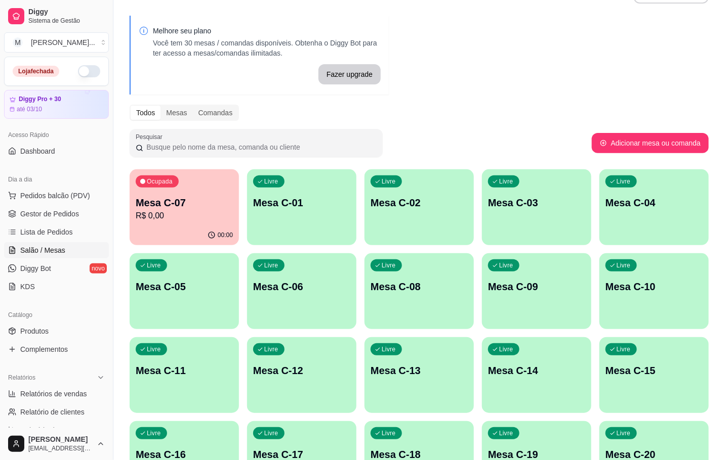
click at [189, 225] on div "Ocupada Mesa C-07 R$ 0,00" at bounding box center [184, 197] width 109 height 56
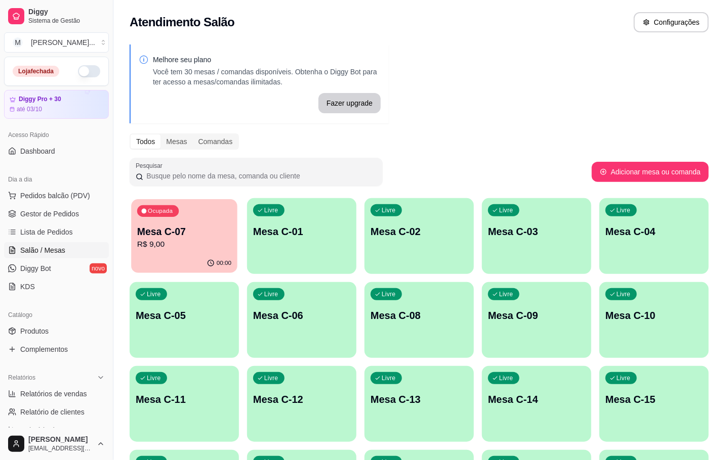
click at [192, 247] on p "R$ 9,00" at bounding box center [184, 245] width 94 height 12
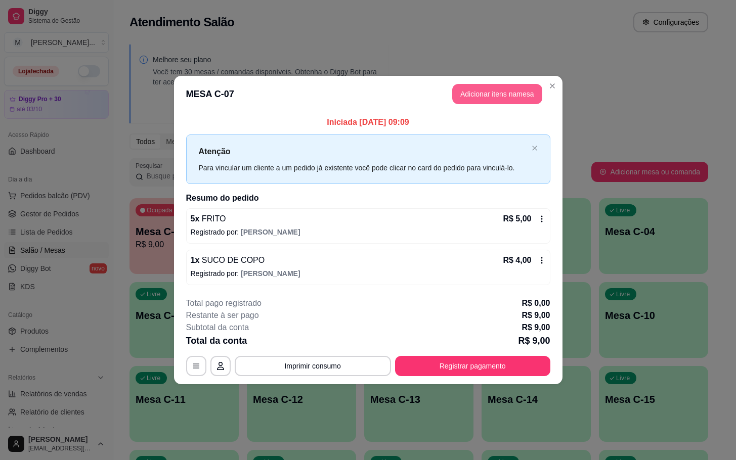
click at [499, 96] on button "Adicionar itens na mesa" at bounding box center [497, 94] width 90 height 20
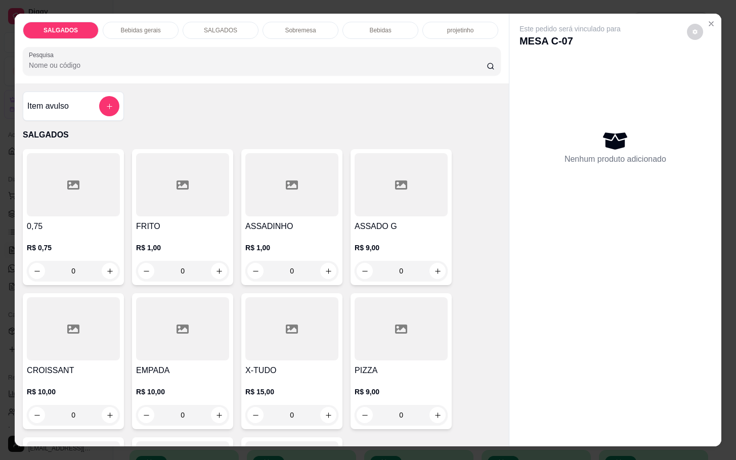
click at [199, 206] on div at bounding box center [182, 184] width 93 height 63
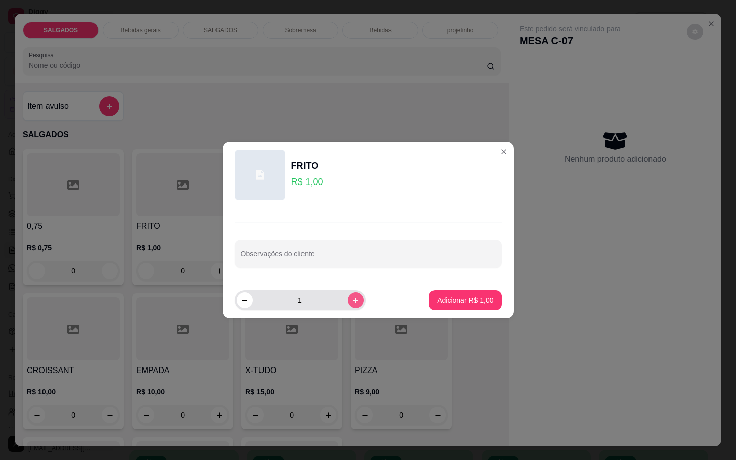
click at [348, 303] on button "increase-product-quantity" at bounding box center [356, 300] width 16 height 16
click at [352, 303] on icon "increase-product-quantity" at bounding box center [356, 301] width 8 height 8
type input "4"
click at [429, 310] on button "Adicionar R$ 4,00" at bounding box center [465, 300] width 72 height 20
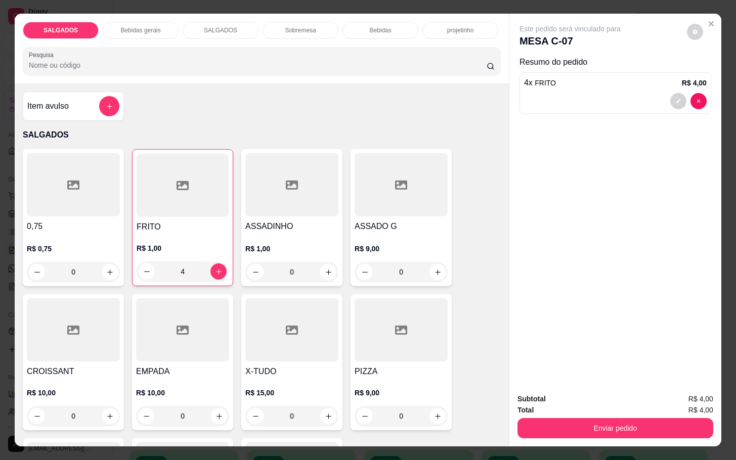
type input "4"
click at [638, 418] on button "Enviar pedido" at bounding box center [616, 428] width 196 height 20
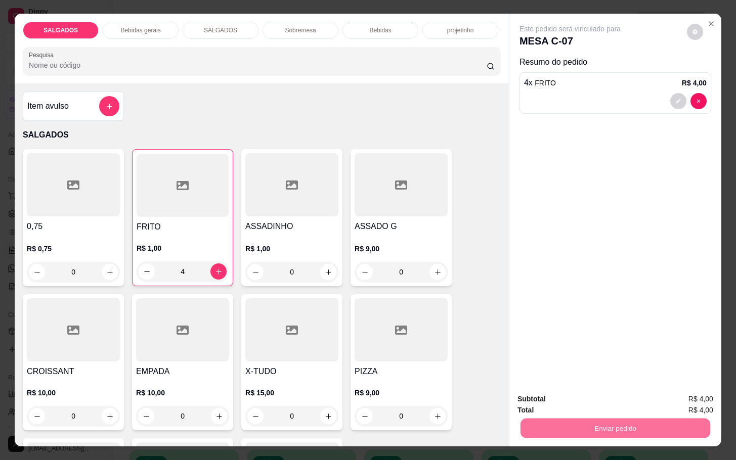
click at [674, 407] on button "Enviar pedido" at bounding box center [686, 398] width 56 height 19
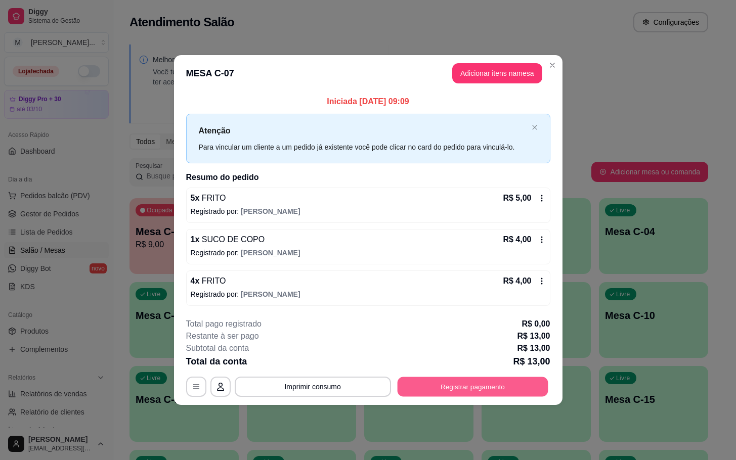
click at [499, 385] on button "Registrar pagamento" at bounding box center [472, 387] width 151 height 20
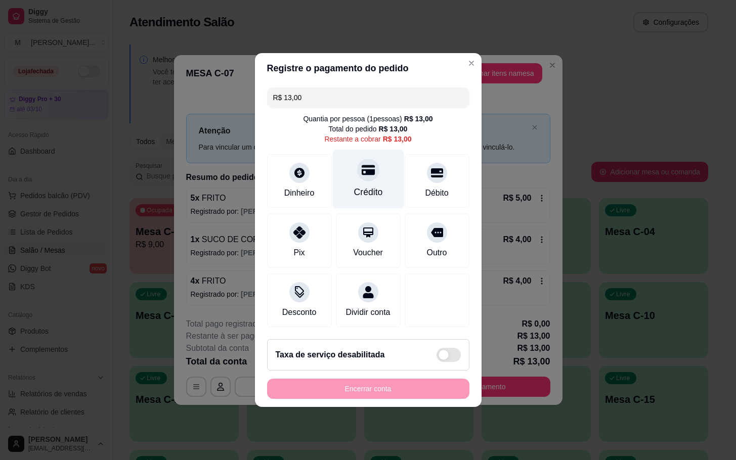
click at [370, 175] on div "Crédito" at bounding box center [367, 179] width 71 height 59
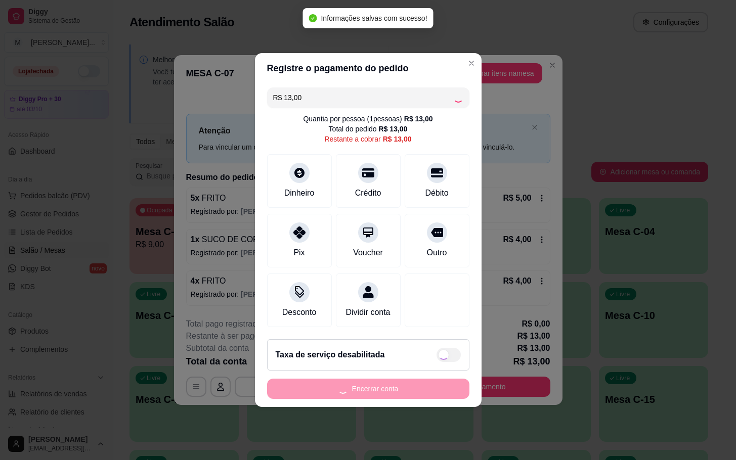
type input "R$ 0,00"
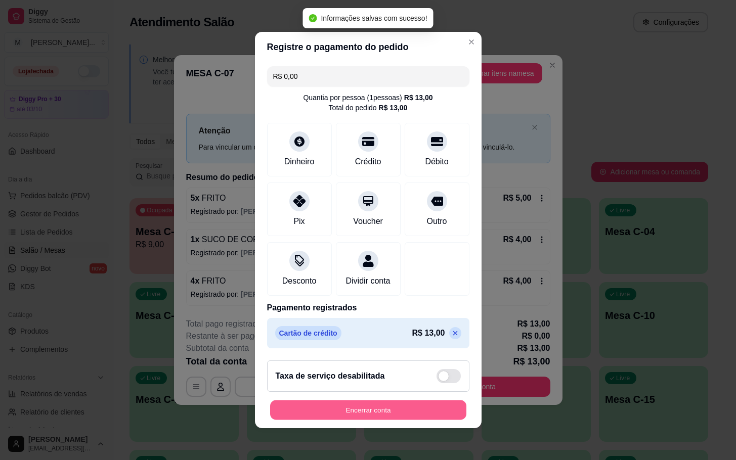
click at [397, 412] on button "Encerrar conta" at bounding box center [368, 411] width 196 height 20
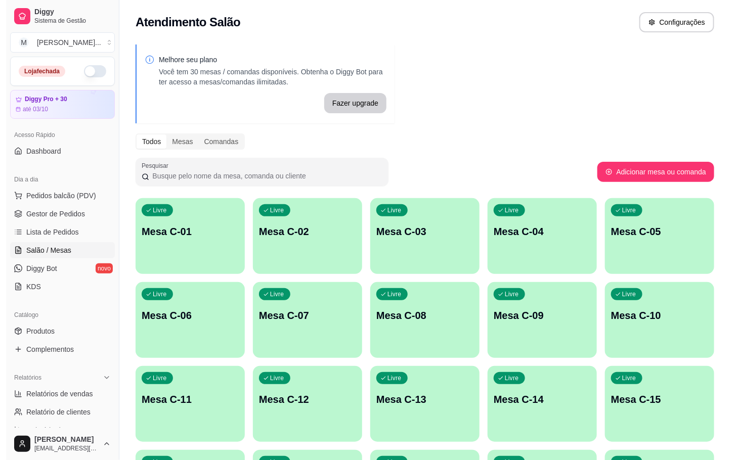
scroll to position [76, 0]
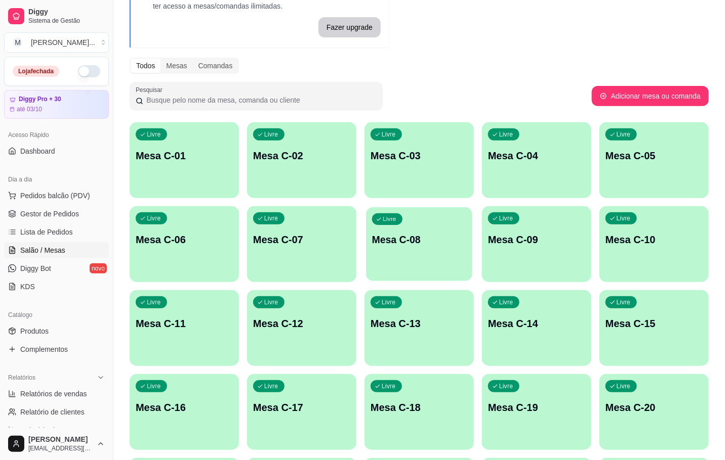
click at [456, 237] on p "Mesa C-08" at bounding box center [419, 240] width 94 height 14
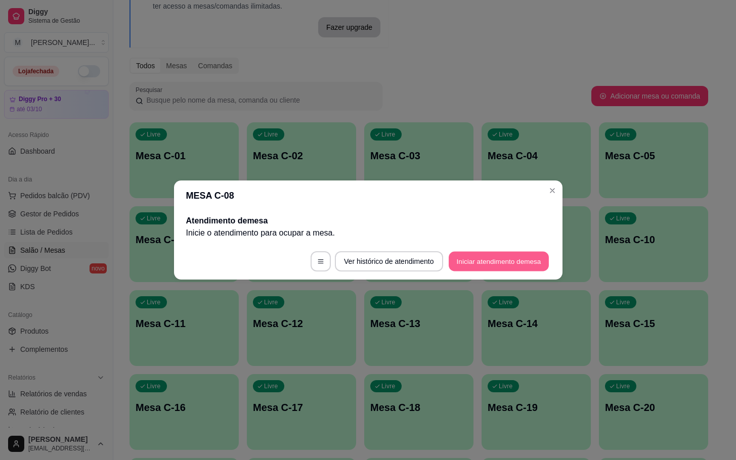
click at [525, 259] on button "Iniciar atendimento de mesa" at bounding box center [499, 262] width 100 height 20
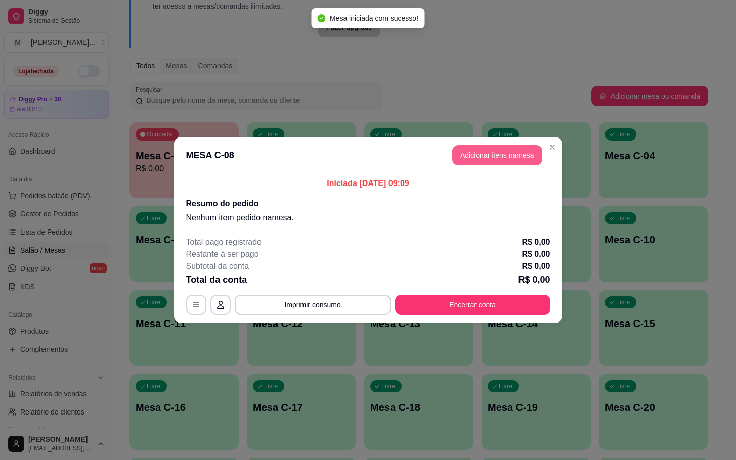
click at [528, 165] on button "Adicionar itens na mesa" at bounding box center [497, 155] width 90 height 20
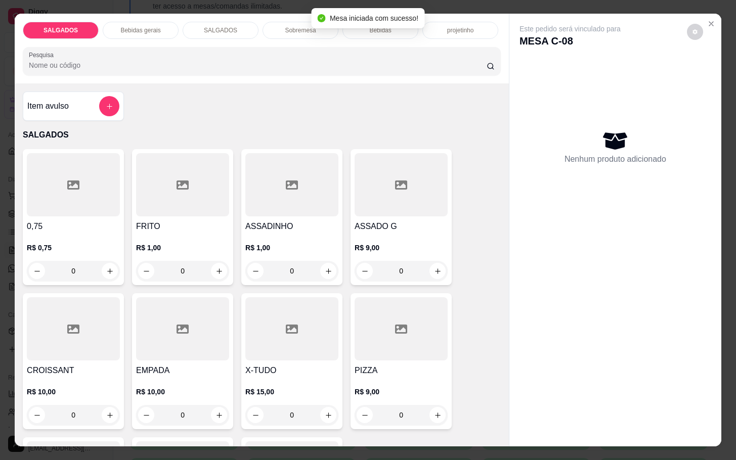
click at [216, 223] on h4 "FRITO" at bounding box center [182, 227] width 93 height 12
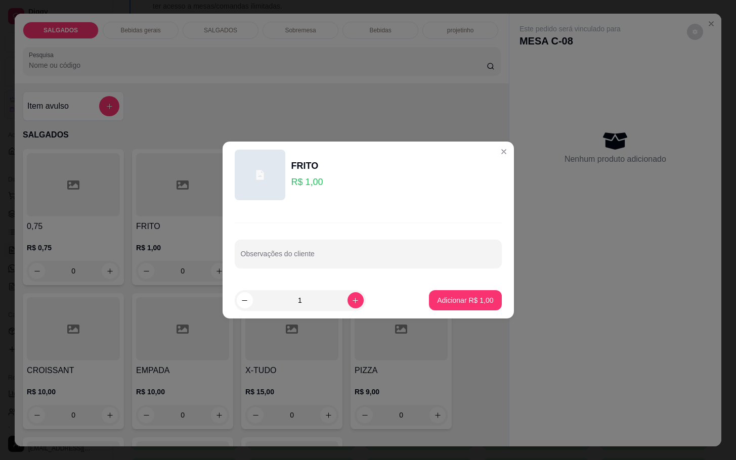
click at [348, 290] on footer "1 Adicionar R$ 1,00" at bounding box center [368, 300] width 291 height 36
click at [349, 290] on footer "1 Adicionar R$ 1,00" at bounding box center [368, 300] width 291 height 36
click at [351, 294] on button "increase-product-quantity" at bounding box center [356, 300] width 16 height 16
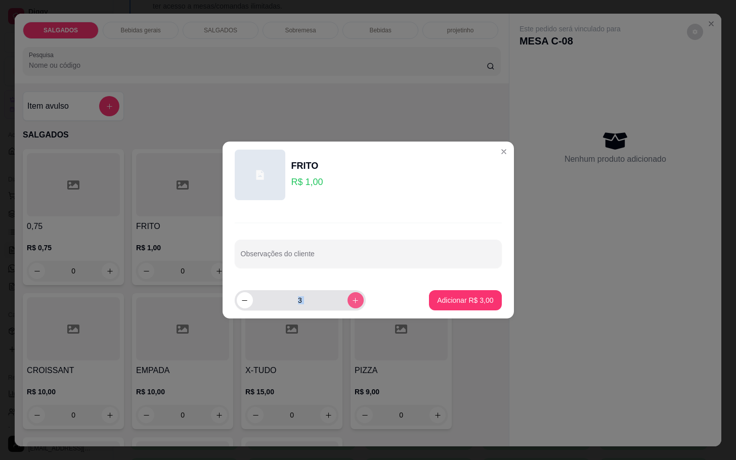
click at [352, 303] on button "increase-product-quantity" at bounding box center [356, 300] width 16 height 16
type input "4"
click at [457, 302] on p "Adicionar R$ 4,00" at bounding box center [465, 300] width 55 height 10
type input "4"
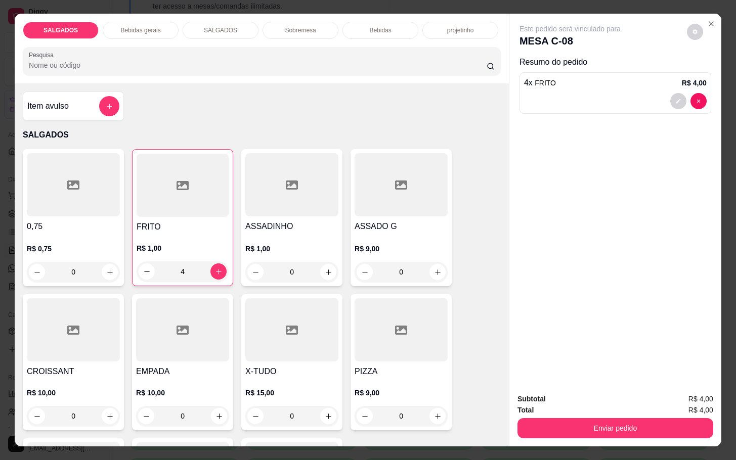
click at [158, 25] on div "Bebidas gerais" at bounding box center [141, 30] width 76 height 17
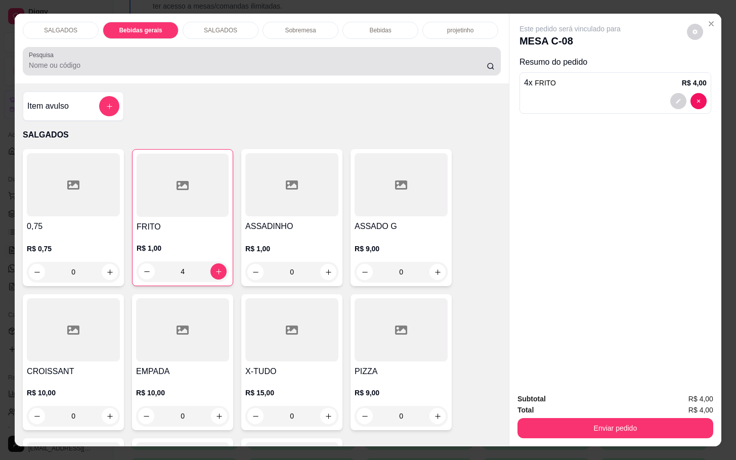
scroll to position [24, 0]
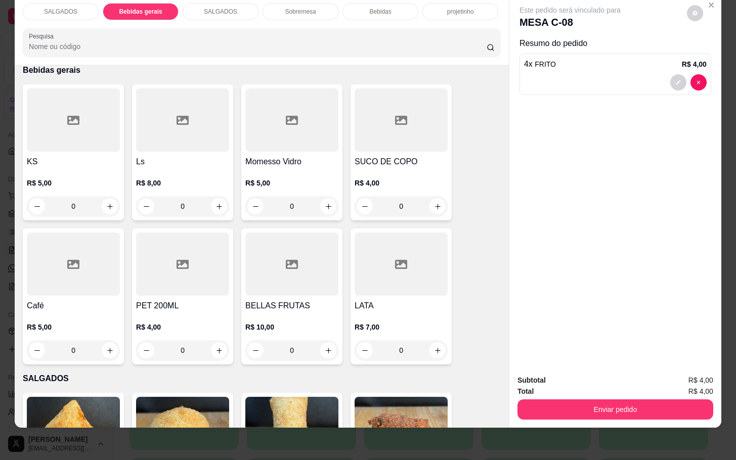
click at [84, 156] on h4 "KS" at bounding box center [73, 162] width 93 height 12
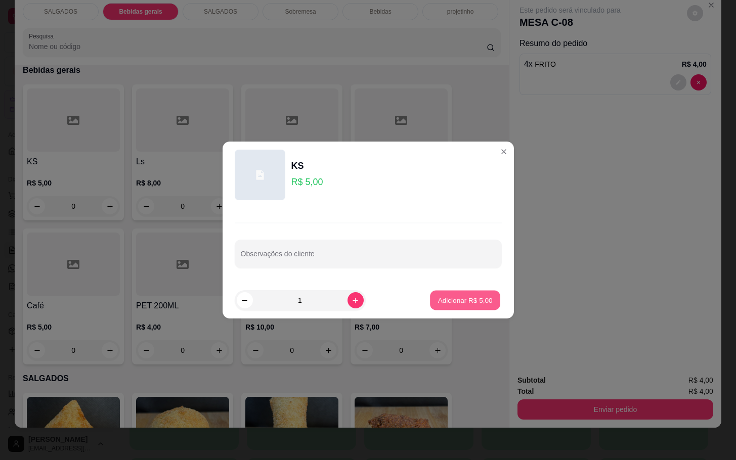
click at [454, 299] on p "Adicionar R$ 5,00" at bounding box center [465, 300] width 55 height 10
type input "1"
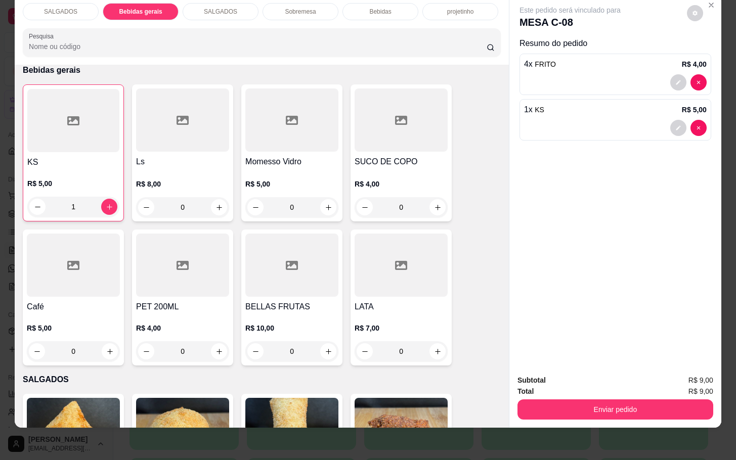
click at [564, 403] on button "Enviar pedido" at bounding box center [616, 410] width 196 height 20
click at [688, 378] on button "Enviar pedido" at bounding box center [686, 373] width 56 height 19
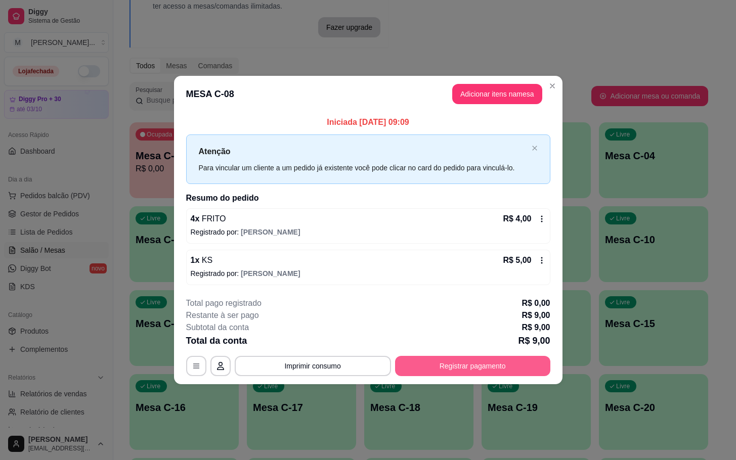
click at [513, 370] on button "Registrar pagamento" at bounding box center [472, 366] width 155 height 20
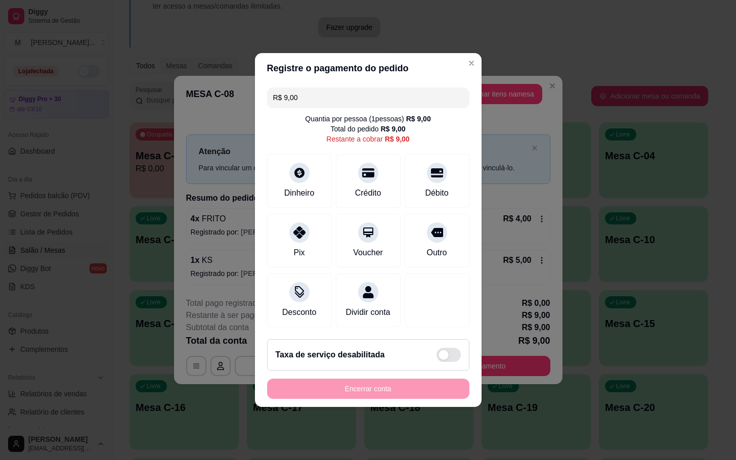
click at [431, 119] on div "Quantia por pessoa ( 1 pessoas) R$ 9,00 Total do pedido R$ 9,00 Restante a cobr…" at bounding box center [368, 129] width 202 height 30
drag, startPoint x: 432, startPoint y: 154, endPoint x: 427, endPoint y: 160, distance: 7.6
click at [434, 154] on div "Débito" at bounding box center [436, 179] width 71 height 59
type input "R$ 0,00"
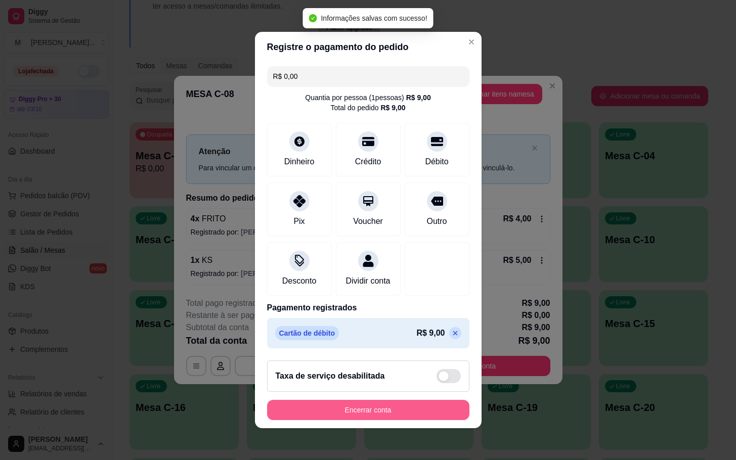
click at [380, 414] on button "Encerrar conta" at bounding box center [368, 410] width 202 height 20
